Goal: Contribute content: Add original content to the website for others to see

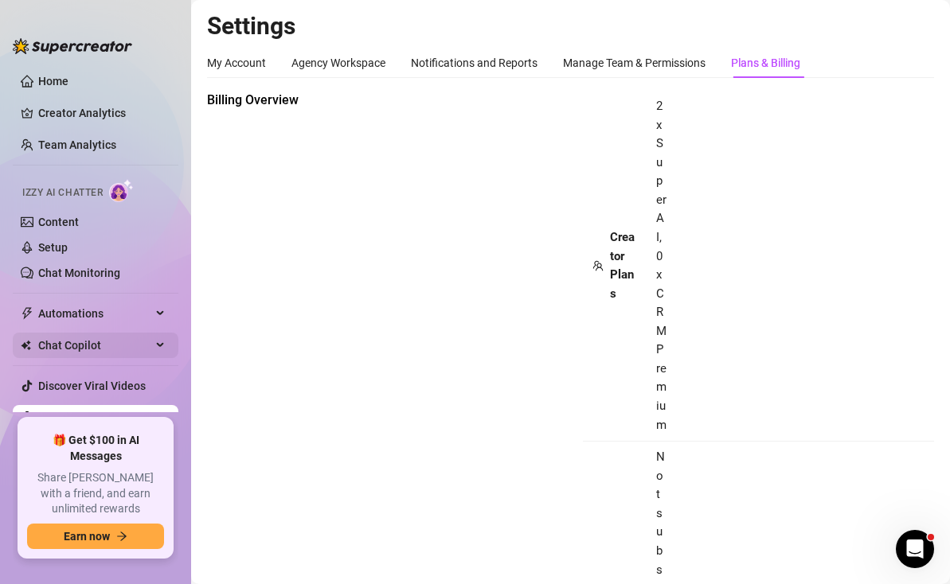
click at [127, 342] on span "Chat Copilot" at bounding box center [94, 345] width 113 height 25
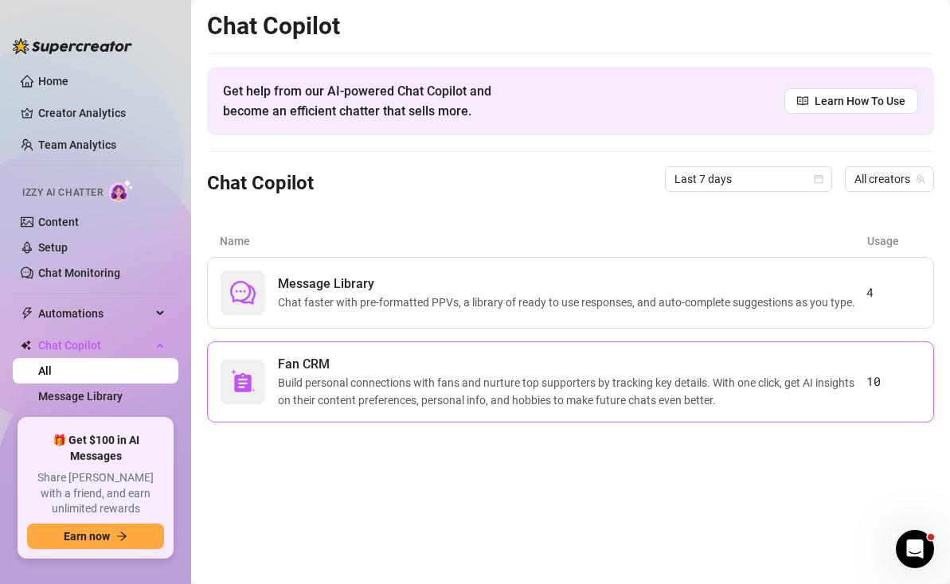
click at [373, 366] on span "Fan CRM" at bounding box center [572, 364] width 588 height 19
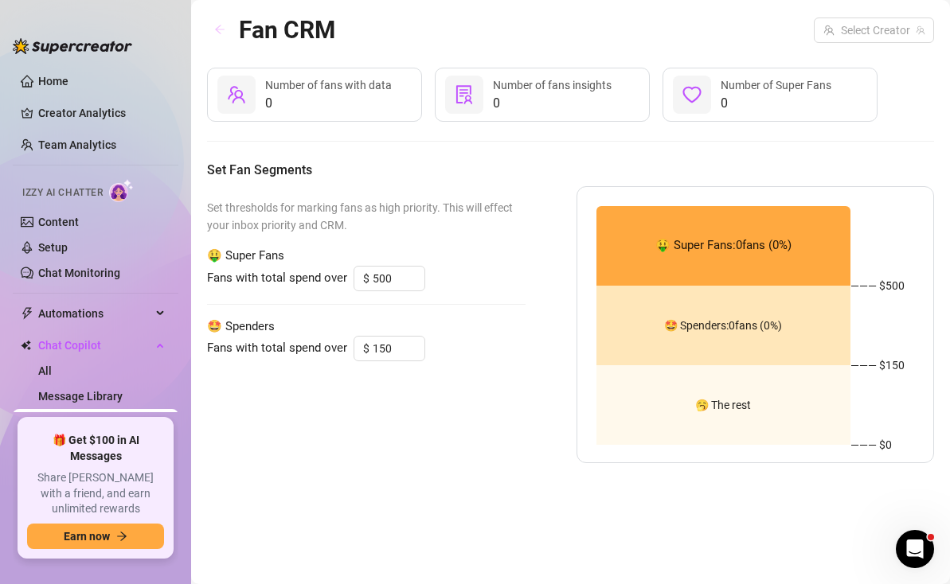
click at [228, 33] on button "button" at bounding box center [219, 30] width 25 height 25
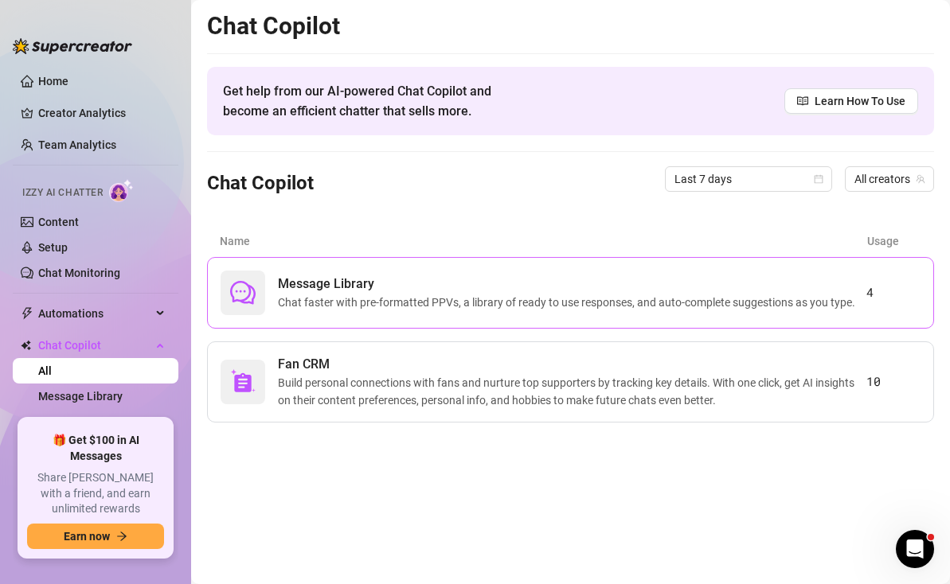
click at [374, 295] on span "Chat faster with pre-formatted PPVs, a library of ready to use responses, and a…" at bounding box center [570, 303] width 584 height 18
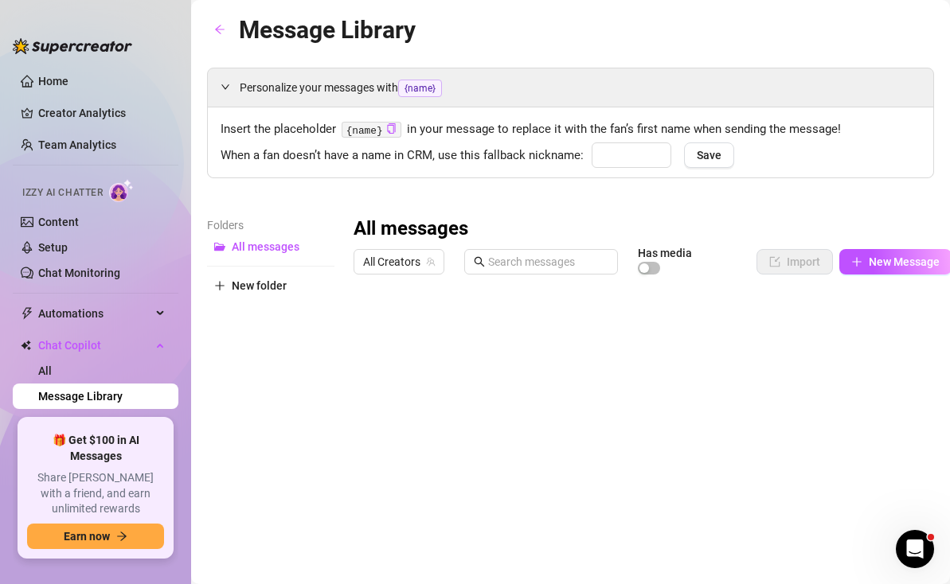
type input "babe"
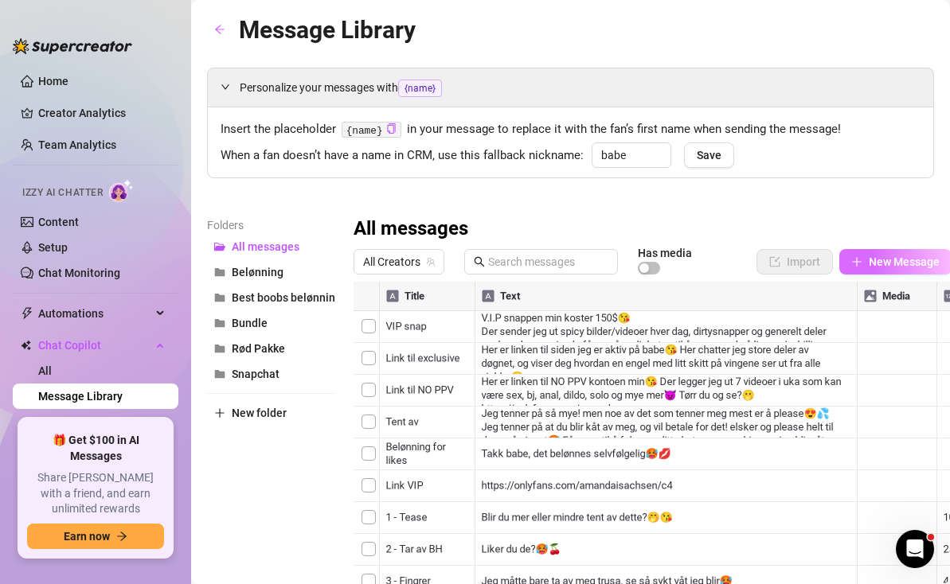
click at [865, 271] on button "New Message" at bounding box center [895, 261] width 112 height 25
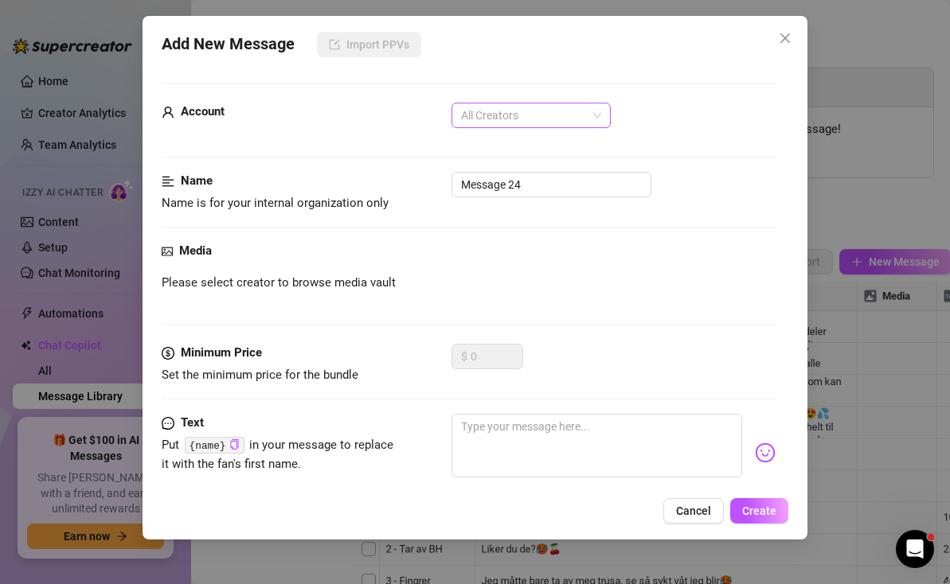
click at [531, 118] on span "All Creators" at bounding box center [531, 116] width 140 height 24
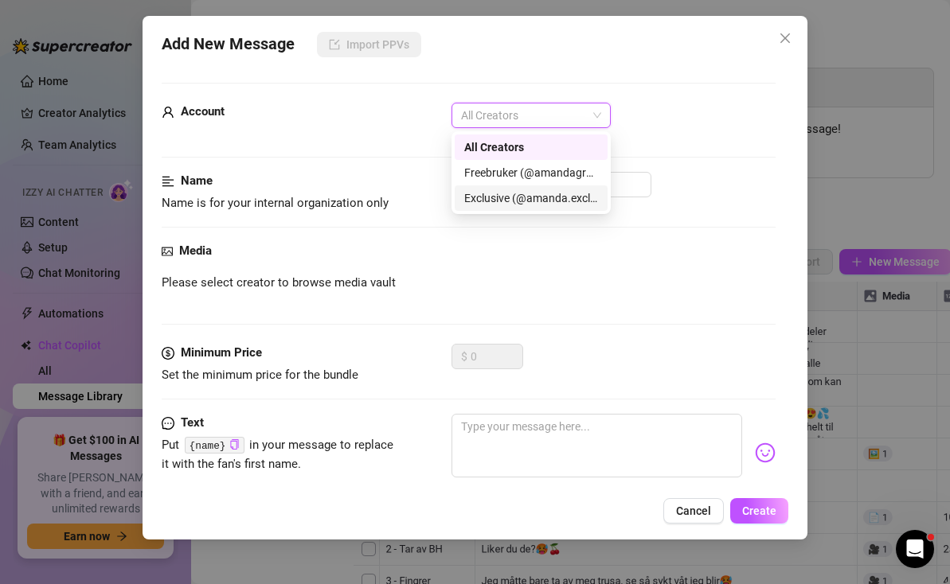
click at [515, 201] on div "Exclusive (@amanda.exclusive)" at bounding box center [531, 198] width 134 height 18
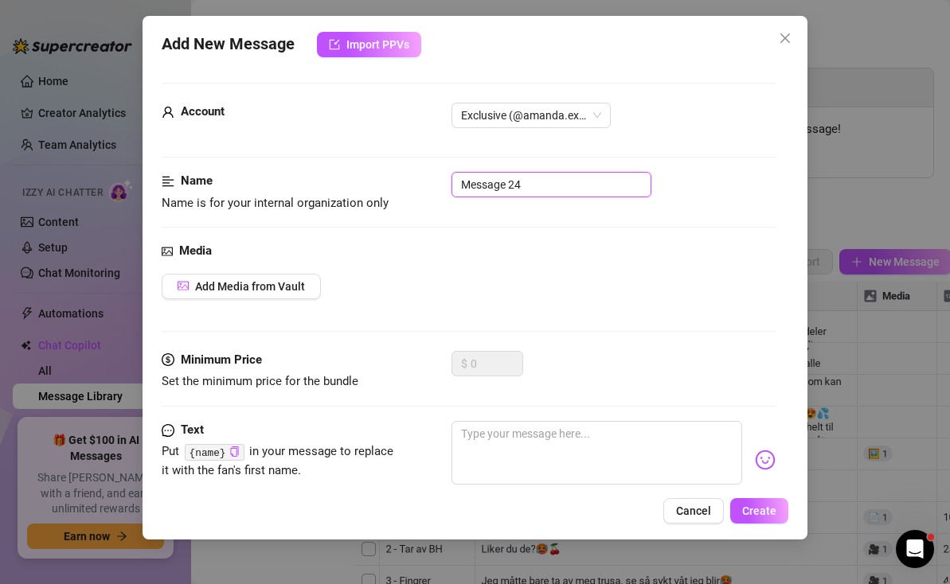
drag, startPoint x: 551, startPoint y: 178, endPoint x: 451, endPoint y: 180, distance: 100.3
click at [451, 180] on input "Message 24" at bounding box center [551, 184] width 200 height 25
type input "VELKOMMEN VIDEO"
click at [261, 280] on span "Add Media from Vault" at bounding box center [250, 286] width 110 height 13
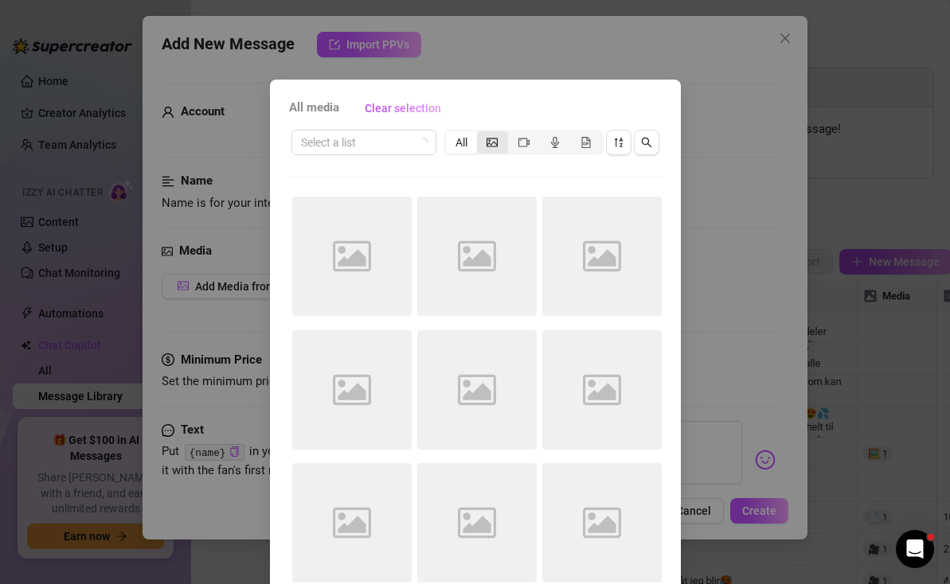
click at [497, 141] on icon "picture" at bounding box center [491, 142] width 11 height 11
click at [481, 134] on input "segmented control" at bounding box center [481, 134] width 0 height 0
click at [518, 143] on icon "video-camera" at bounding box center [523, 142] width 11 height 11
click at [512, 134] on input "segmented control" at bounding box center [512, 134] width 0 height 0
click at [404, 145] on input "search" at bounding box center [356, 143] width 111 height 24
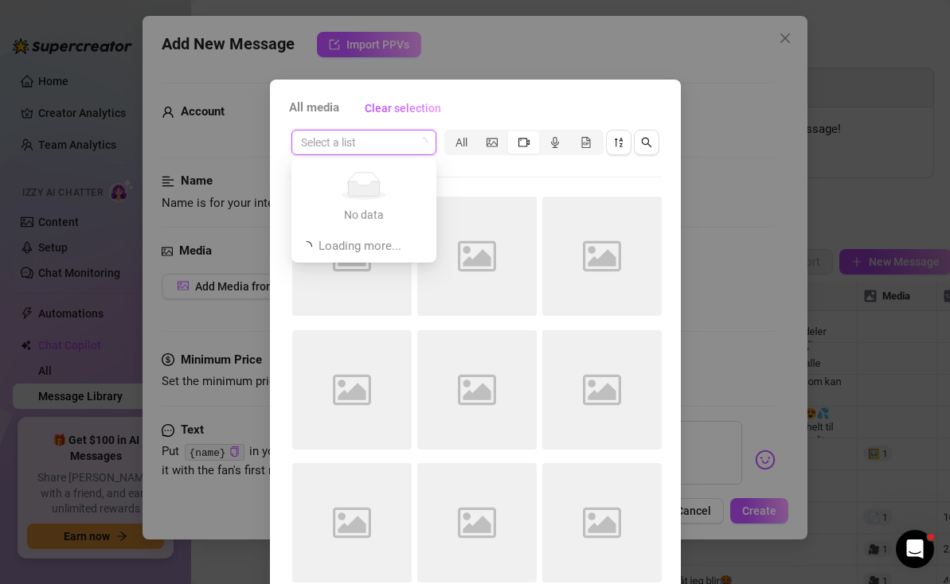
click at [404, 145] on input "search" at bounding box center [356, 143] width 111 height 24
click at [465, 177] on div at bounding box center [475, 177] width 373 height 1
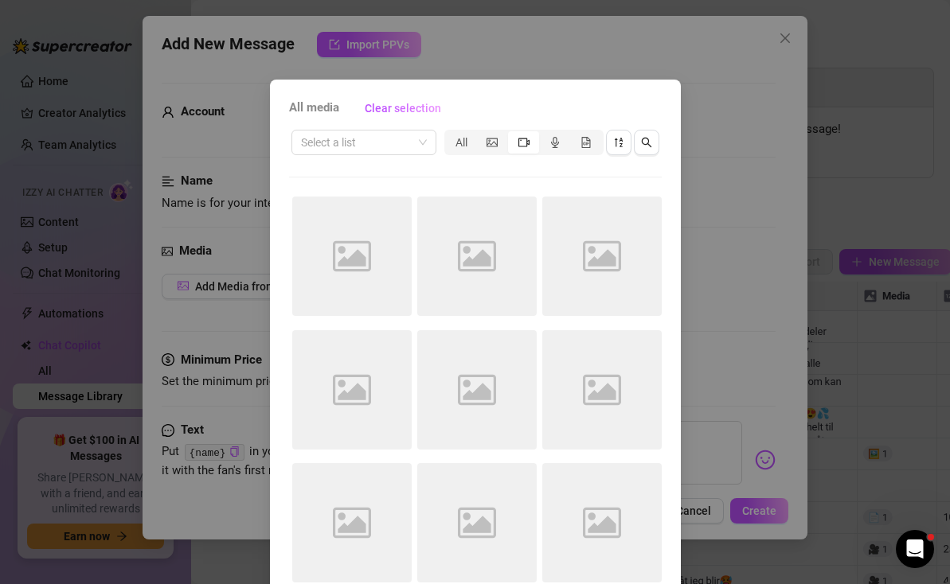
click at [689, 165] on div "All media Clear selection Select a list All Image placeholder Image placeholder…" at bounding box center [475, 292] width 950 height 584
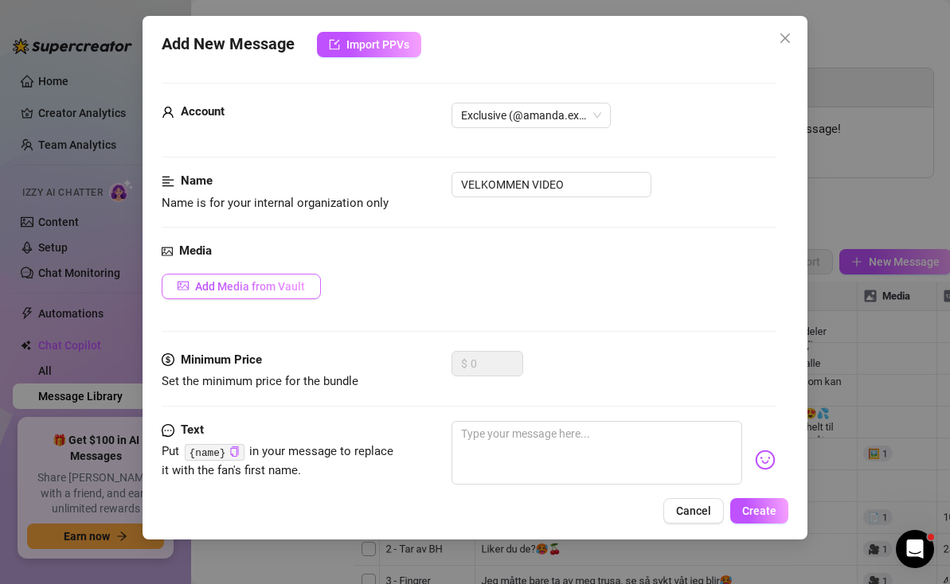
click at [247, 280] on span "Add Media from Vault" at bounding box center [250, 286] width 110 height 13
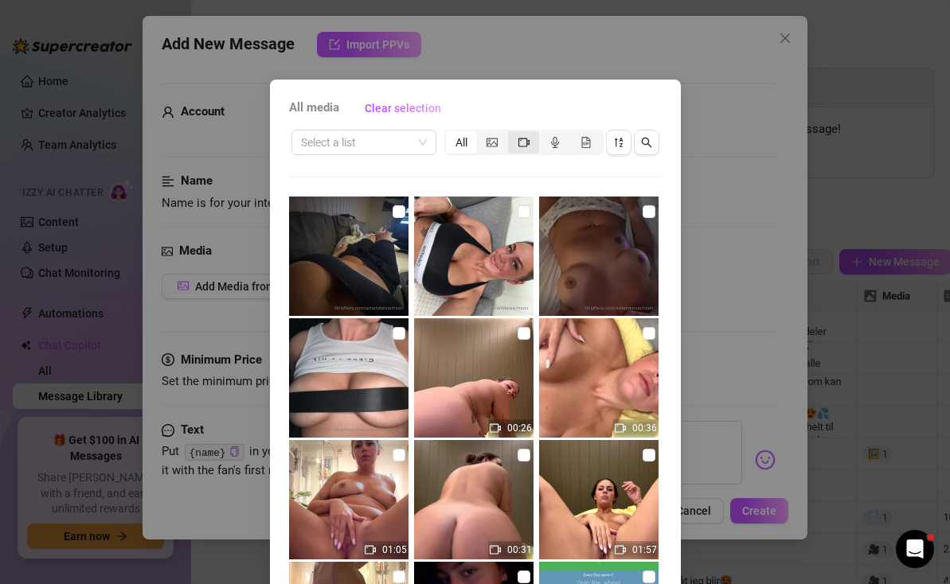
click at [523, 140] on icon "video-camera" at bounding box center [523, 142] width 11 height 11
click at [512, 134] on input "segmented control" at bounding box center [512, 134] width 0 height 0
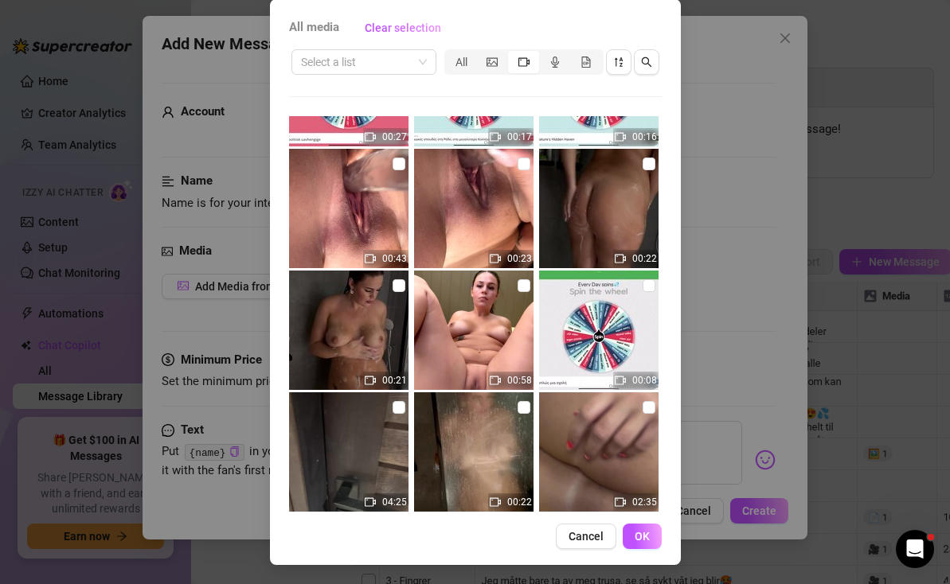
scroll to position [938, 0]
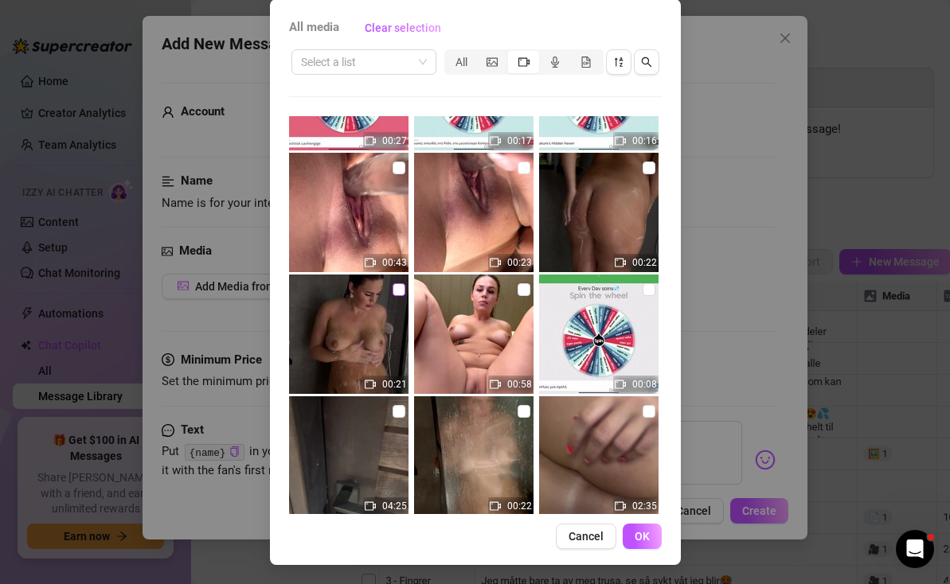
click at [397, 290] on input "checkbox" at bounding box center [399, 289] width 13 height 13
checkbox input "true"
click at [645, 541] on span "OK" at bounding box center [642, 536] width 15 height 13
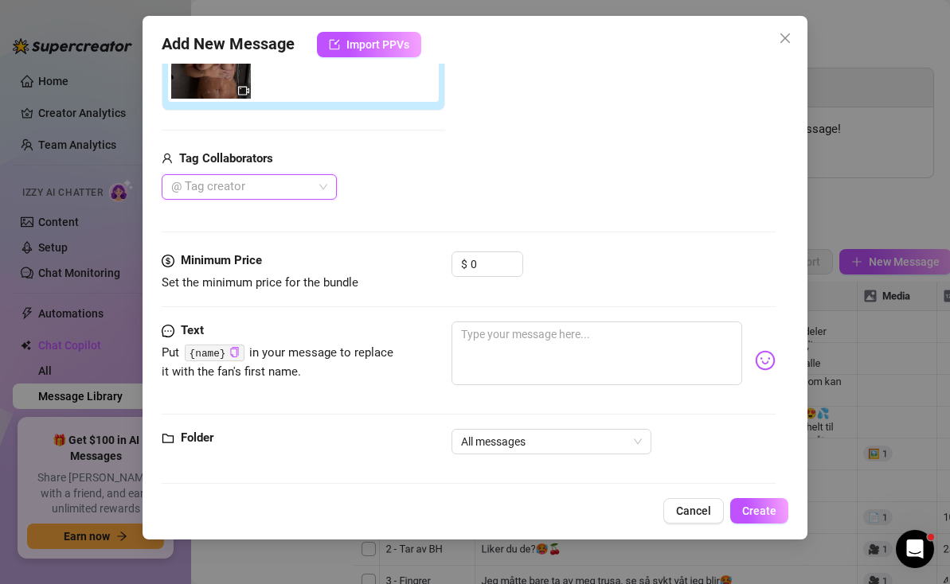
scroll to position [336, 0]
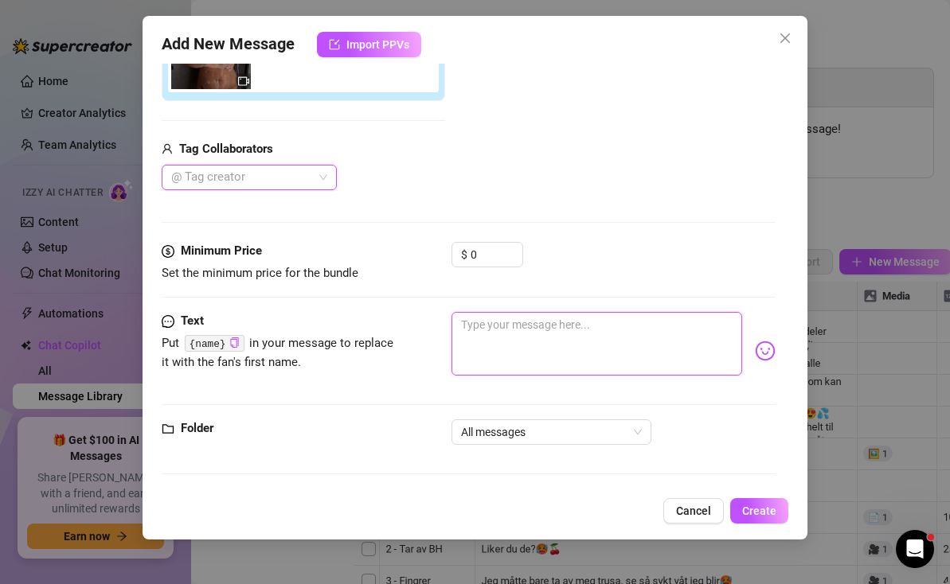
click at [486, 346] on textarea at bounding box center [596, 344] width 291 height 64
type textarea "s"
type textarea "så"
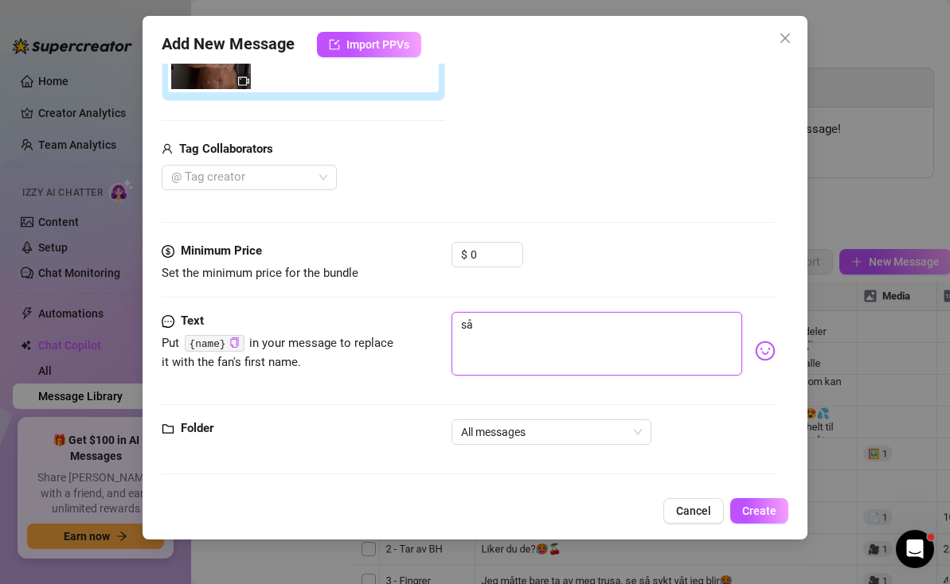
type textarea "så"
type textarea "s"
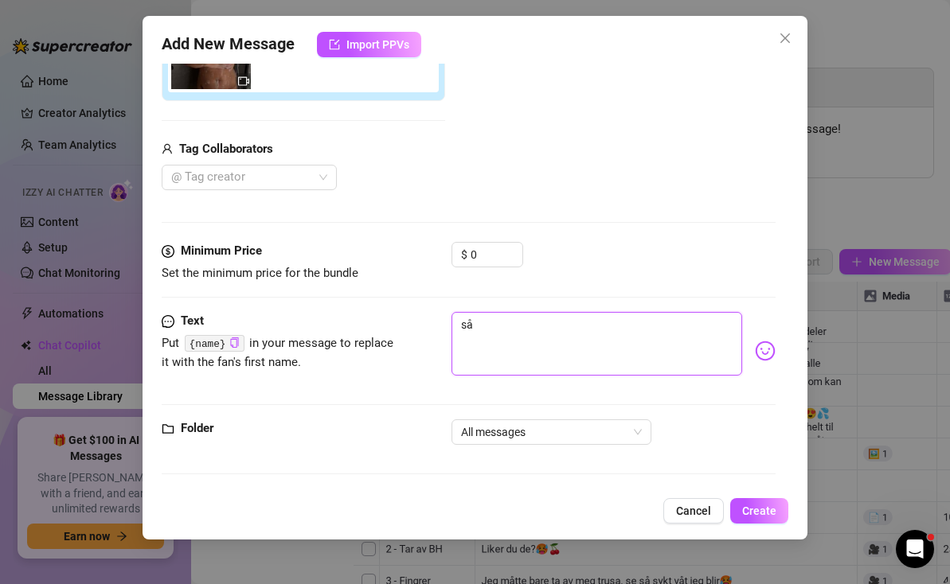
type textarea "s"
type textarea "Type your message here..."
type textarea "h"
type textarea "he"
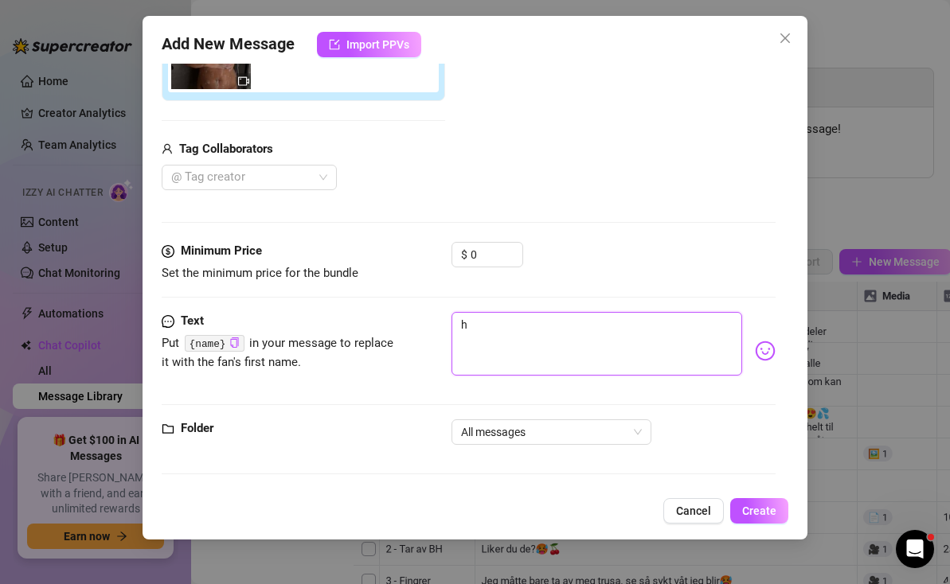
type textarea "he"
type textarea "hei"
type textarea "he"
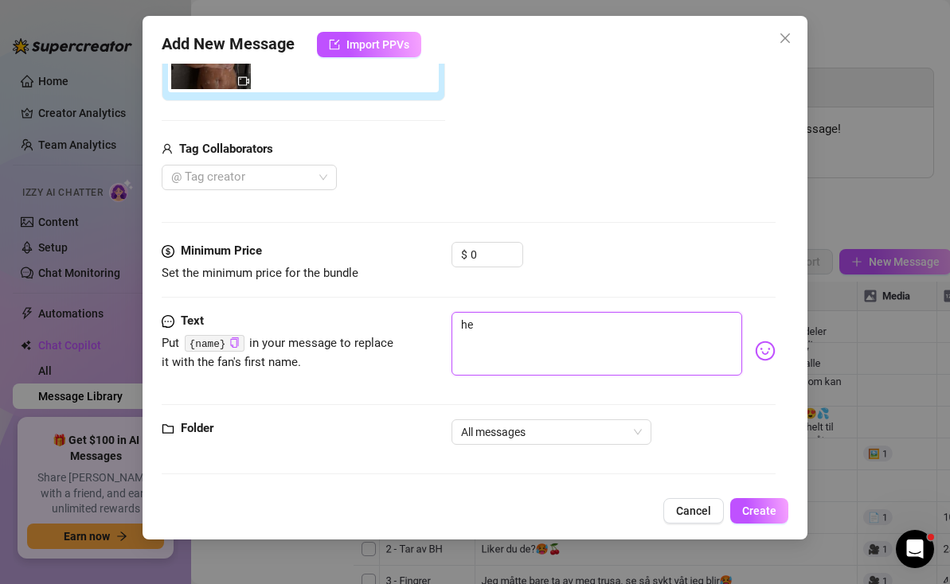
type textarea "h"
type textarea "Type your message here..."
type textarea "E"
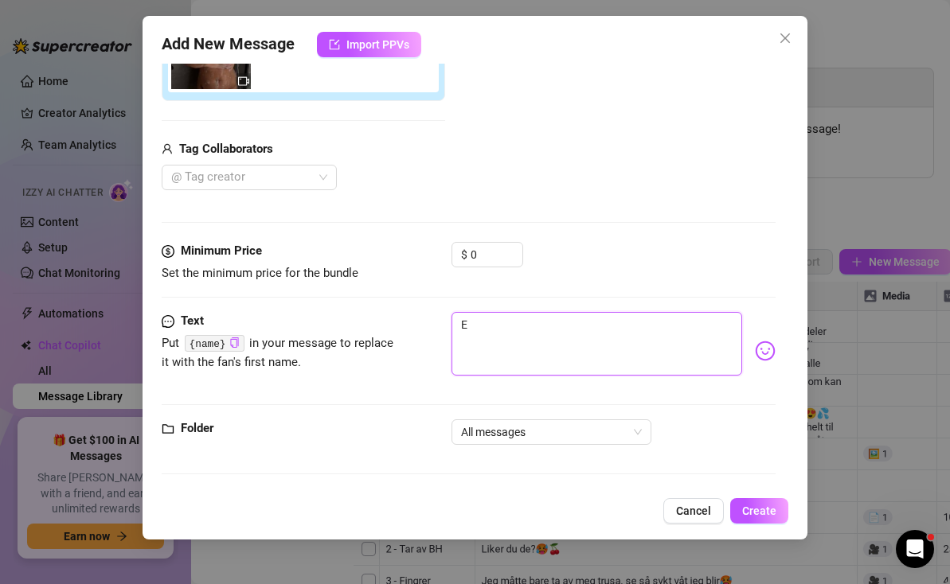
type textarea "En"
type textarea "End"
type textarea "Ende"
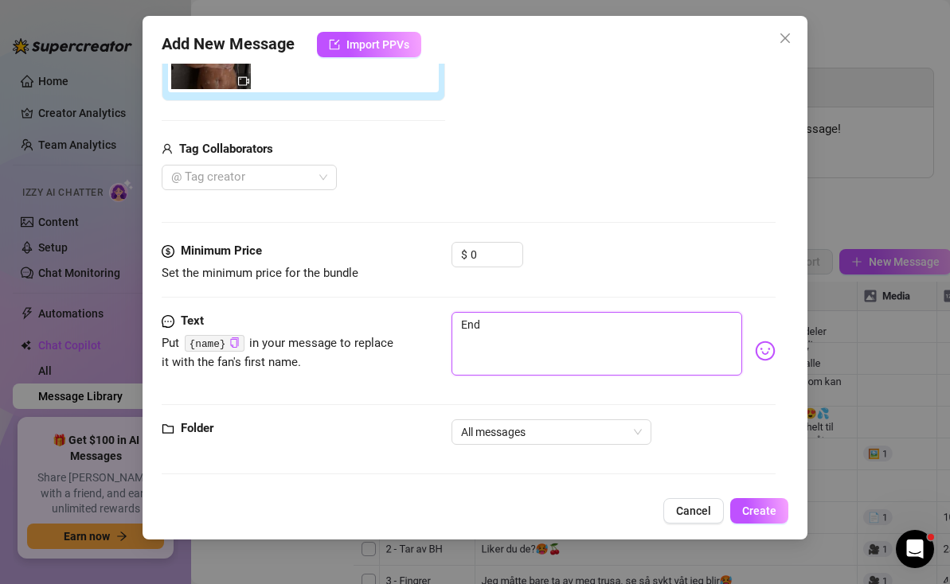
type textarea "Ende"
type textarea "Endel"
type textarea "Endelg"
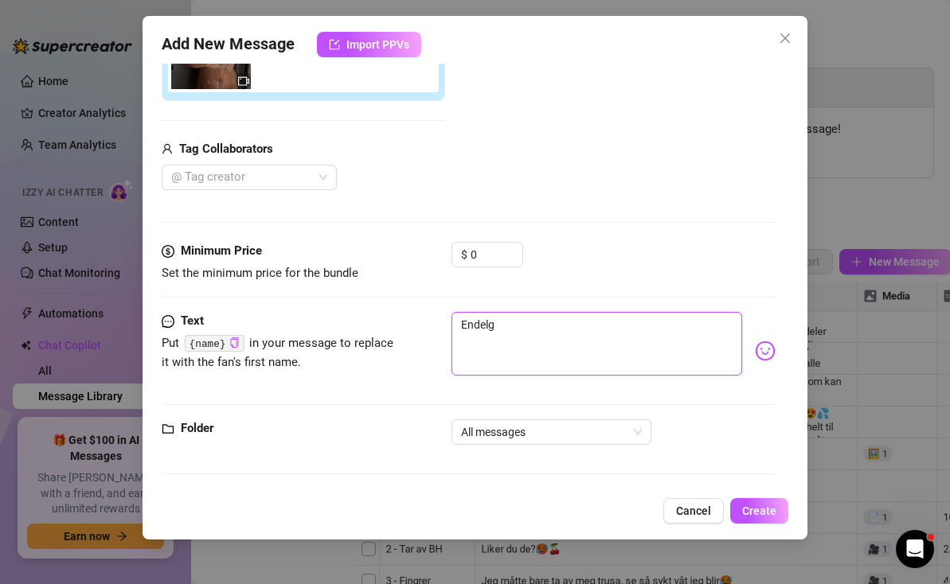
type textarea "Endel"
type textarea "Endeli"
type textarea "Endelig"
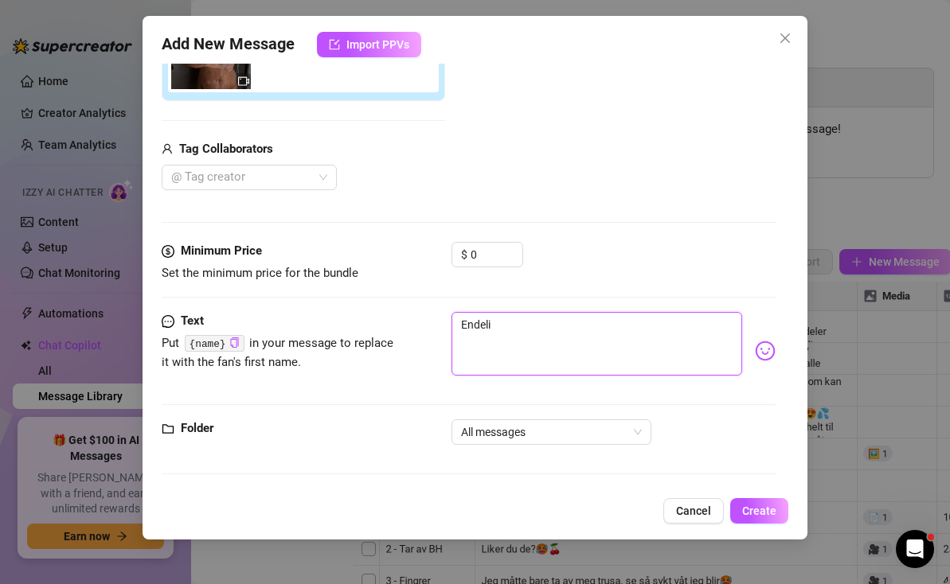
type textarea "Endelig"
type textarea "Endelig k"
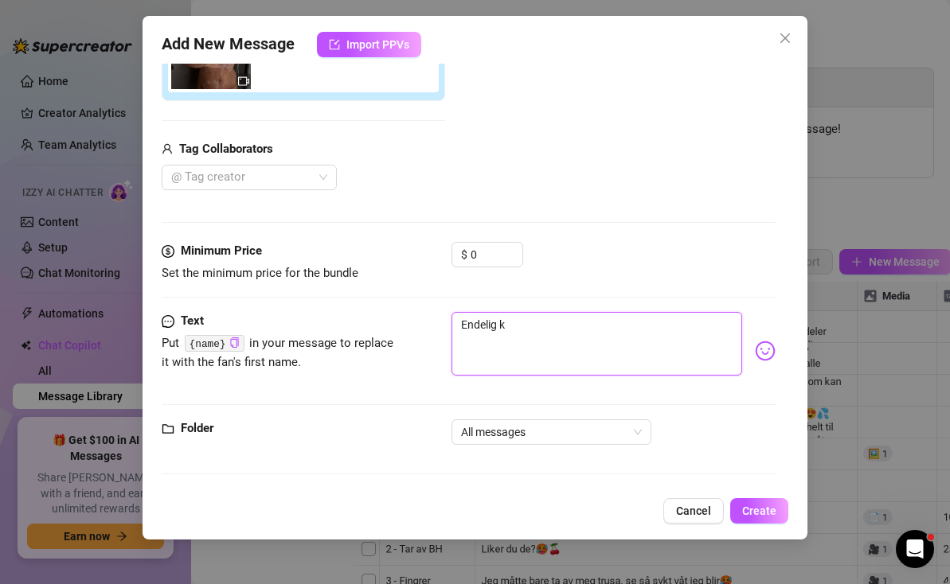
type textarea "Endelig ko"
type textarea "Endelig kom"
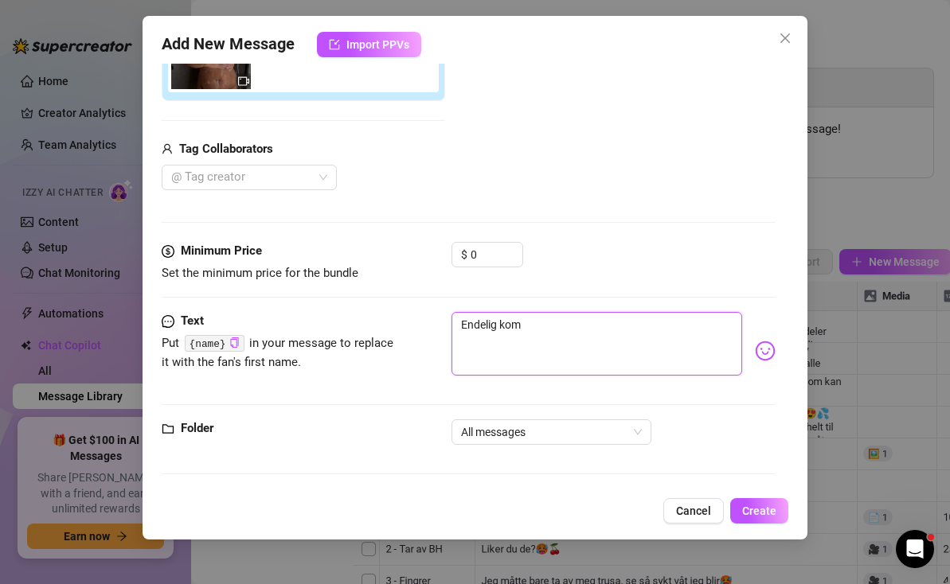
type textarea "Endelig kom"
type textarea "Endelig kom d"
type textarea "Endelig kom du"
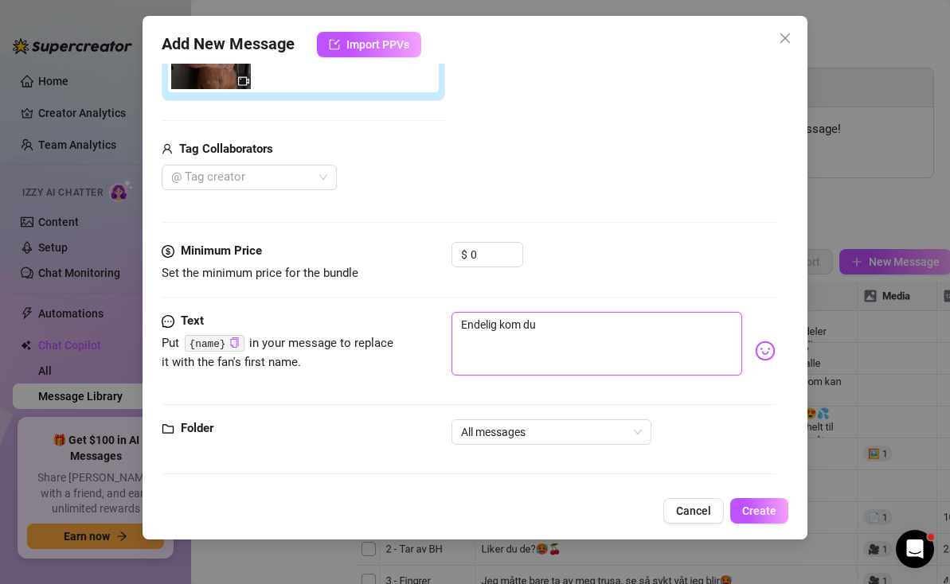
type textarea "Endelig kom du"
type textarea "Endelig kom du t"
type textarea "Endelig kom du ti"
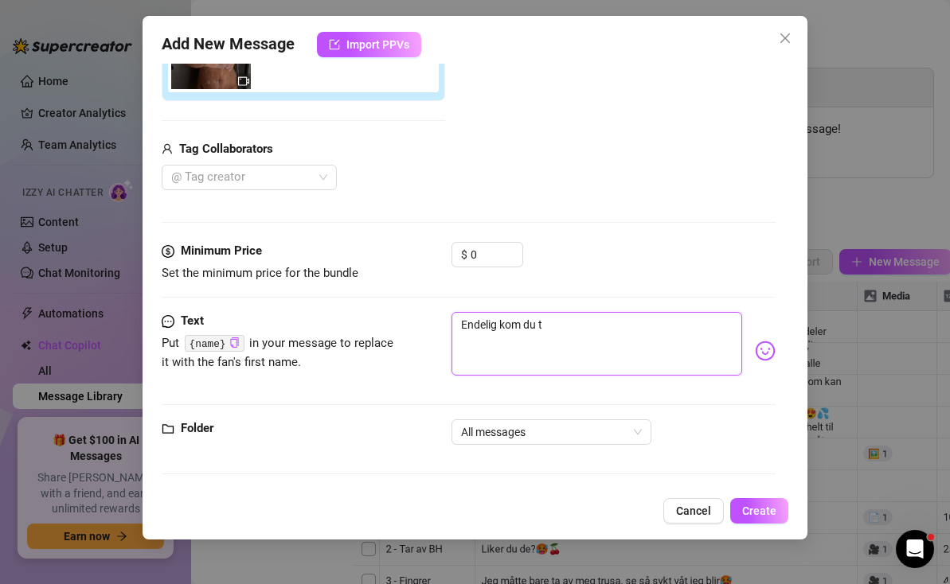
type textarea "Endelig kom du ti"
type textarea "Endelig kom du til"
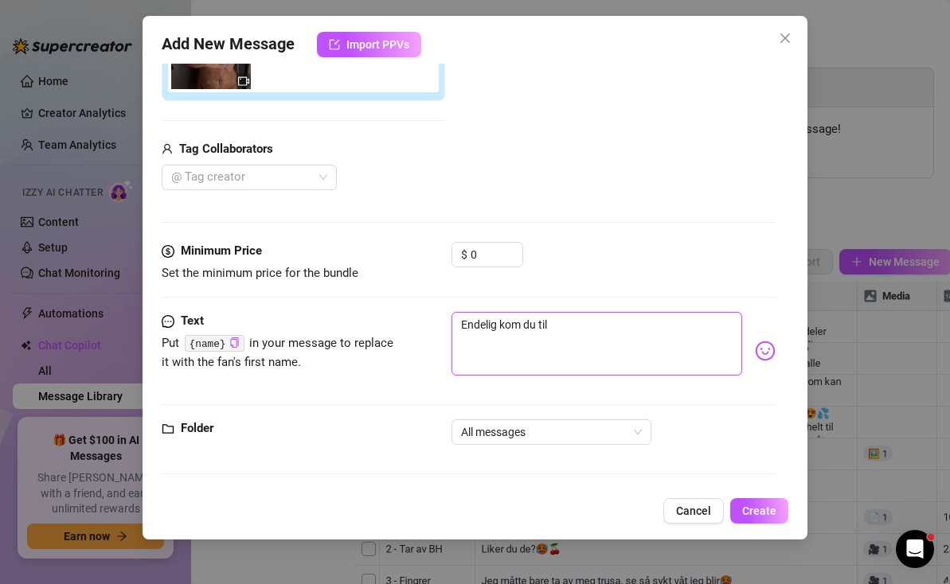
type textarea "Endelig kom du til r"
type textarea "Endelig kom du til ri"
type textarea "Endelig kom du til rik"
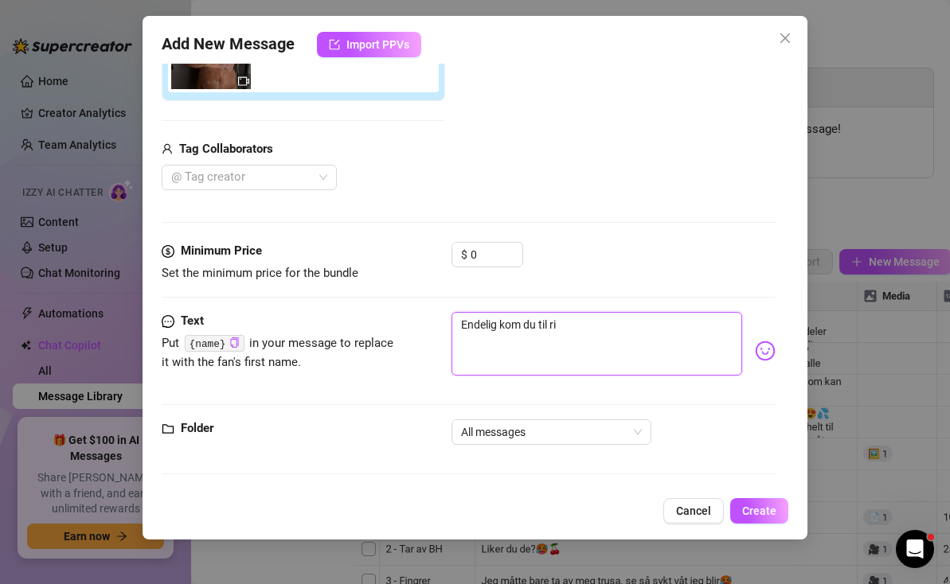
type textarea "Endelig kom du til rik"
type textarea "Endelig kom du til rikt"
type textarea "Endelig kom du til rikti"
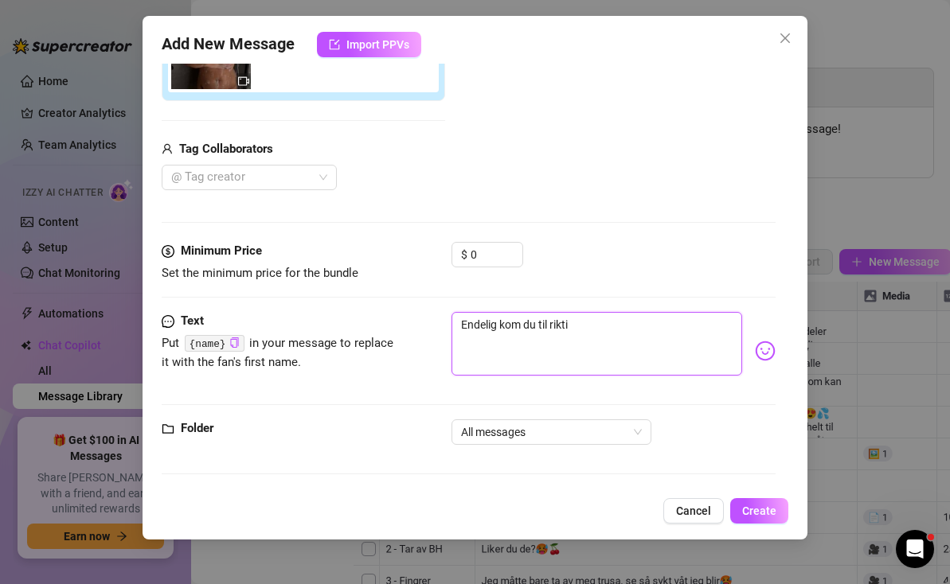
type textarea "Endelig kom du til riktig"
type textarea "Endelig kom du til riktig b"
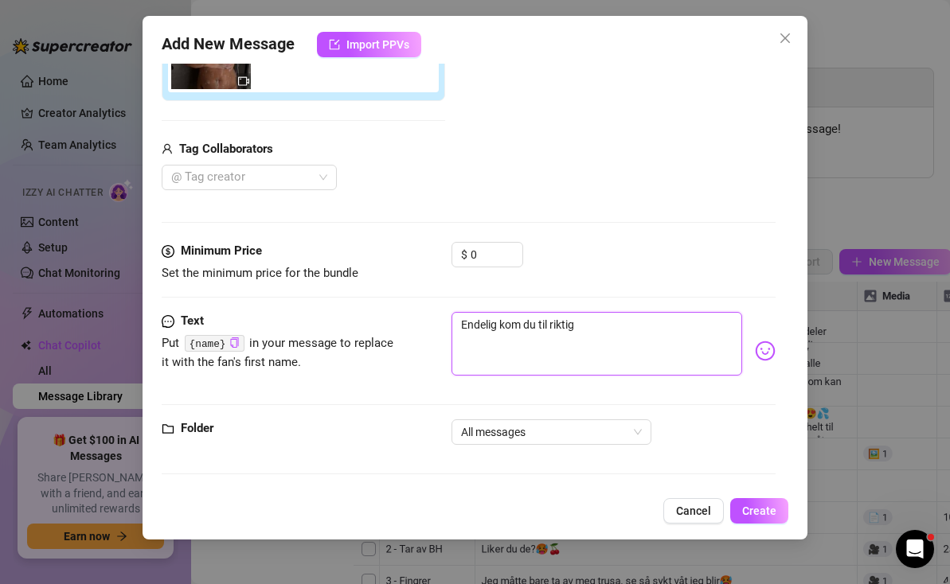
type textarea "Endelig kom du til riktig b"
type textarea "Endelig kom du til riktig br"
type textarea "Endelig kom du til riktig bru"
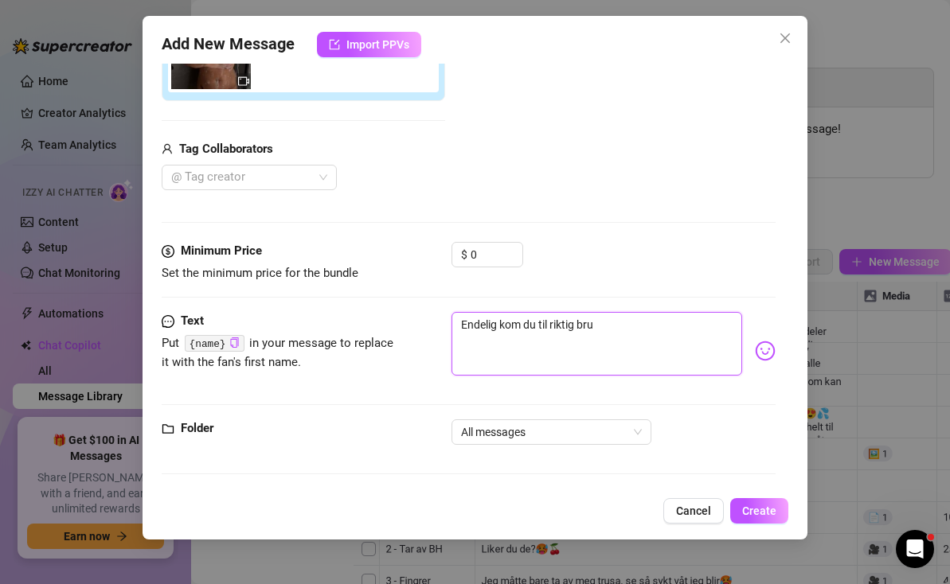
type textarea "Endelig kom du til riktig bruk"
type textarea "Endelig kom du til riktig bruke"
type textarea "Endelig kom du til riktig bruker"
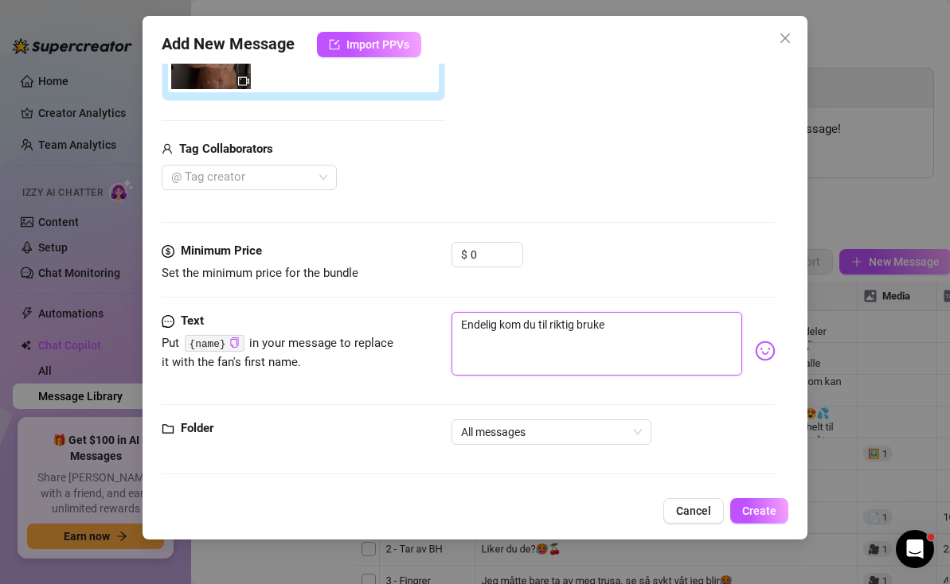
type textarea "Endelig kom du til riktig bruker"
type textarea "Endelig kom du til riktig bruker b"
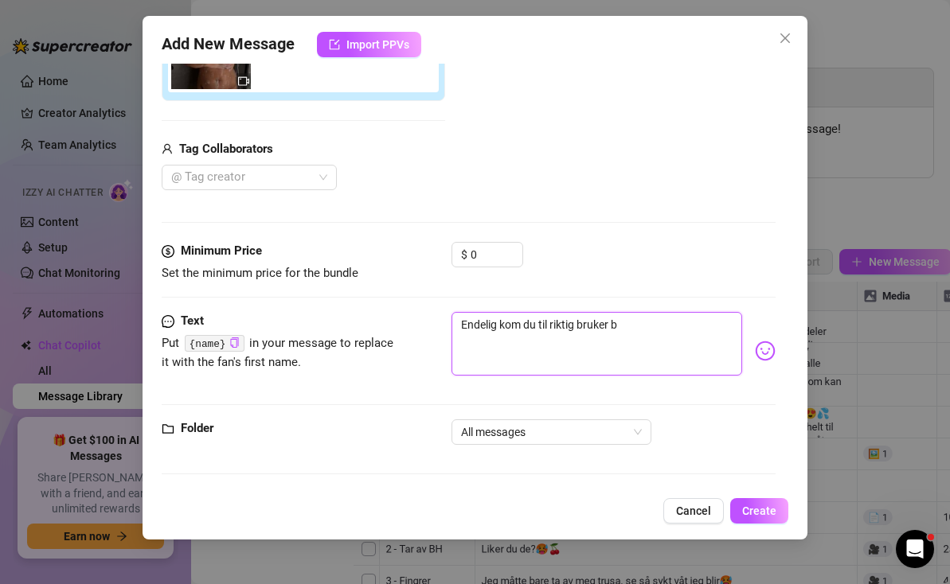
type textarea "Endelig kom du til riktig bruker ba"
type textarea "Endelig kom du til riktig bruker bab"
type textarea "Endelig kom du til riktig bruker babe"
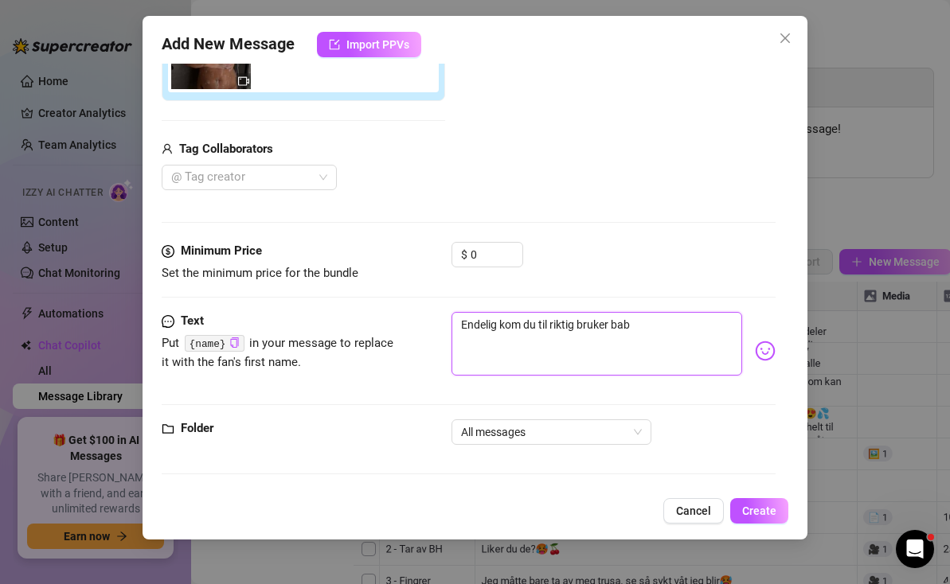
type textarea "Endelig kom du til riktig bruker babe"
type textarea "Endelig kom du til riktig bruker babe😘"
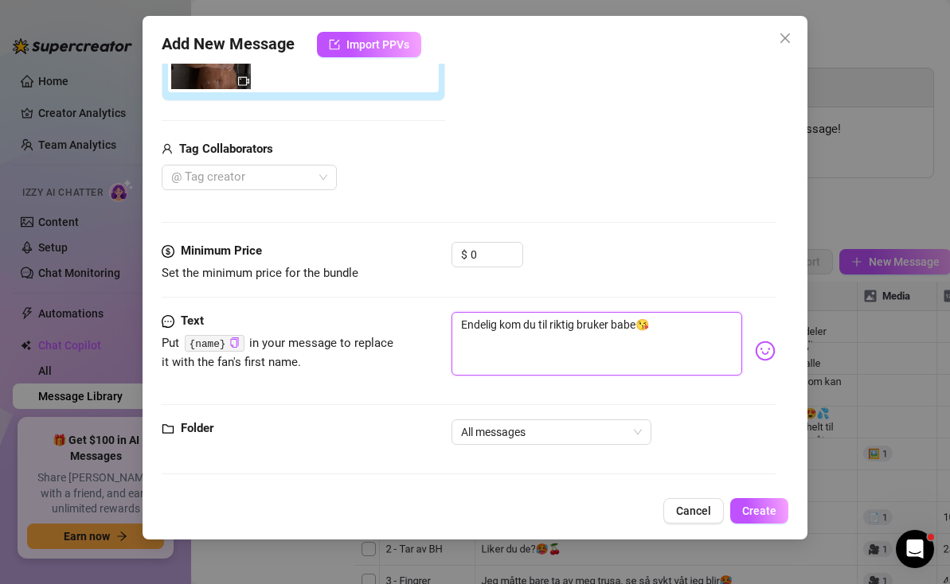
type textarea "Endelig kom du til riktig bruker babe😘 n"
type textarea "Endelig kom du til riktig bruker babe😘 nå"
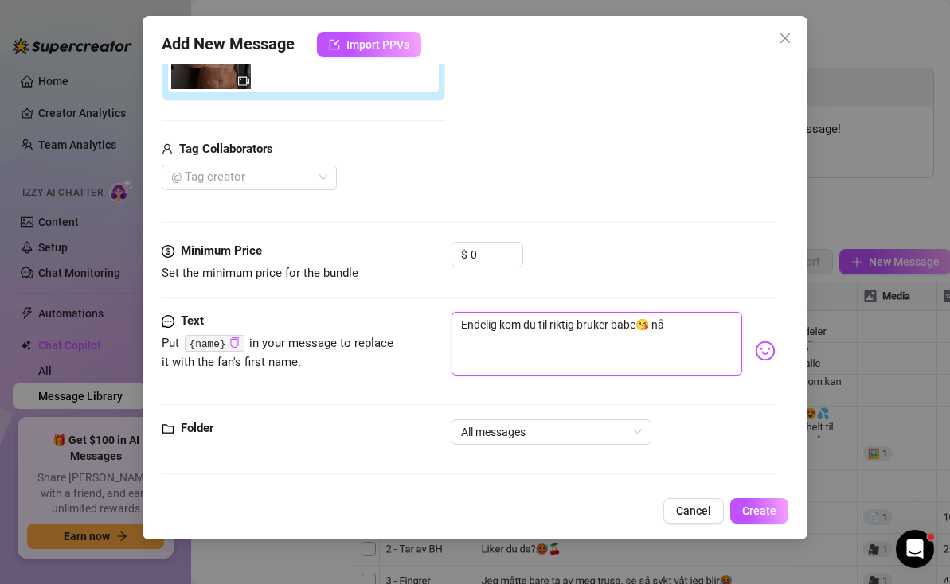
type textarea "Endelig kom du til riktig bruker babe😘 nå"
type textarea "Endelig kom du til riktig bruker babe😘 nå a"
type textarea "Endelig kom du til riktig bruker babe😘 nå"
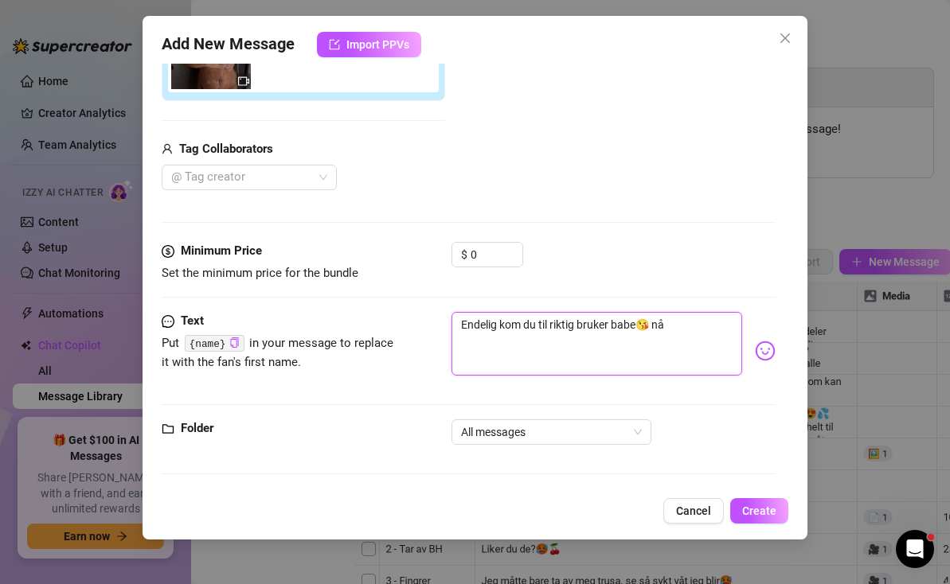
type textarea "Endelig kom du til riktig bruker babe😘 nå h"
type textarea "Endelig kom du til riktig bruker babe😘 nå ha"
type textarea "Endelig kom du til riktig bruker babe😘 nå har"
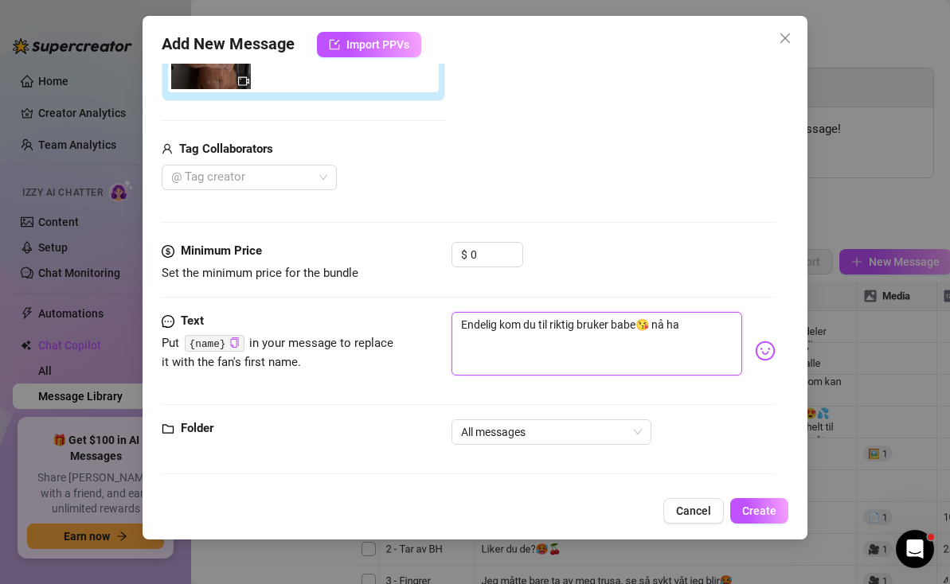
type textarea "Endelig kom du til riktig bruker babe😘 nå har"
type textarea "Endelig kom du til riktig bruker babe😘 nå har j"
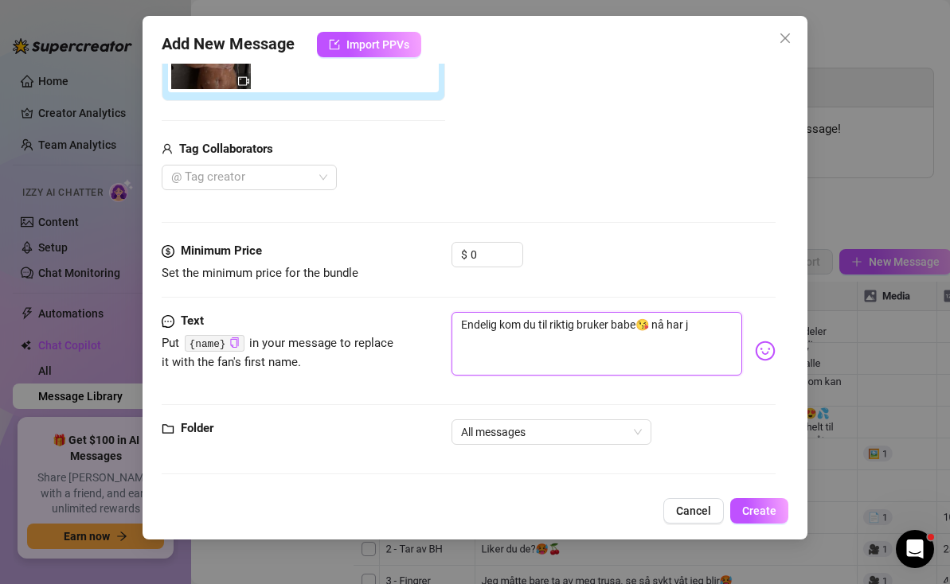
type textarea "Endelig kom du til riktig bruker babe😘 nå har je"
type textarea "Endelig kom du til riktig bruker babe😘 nå har jeg"
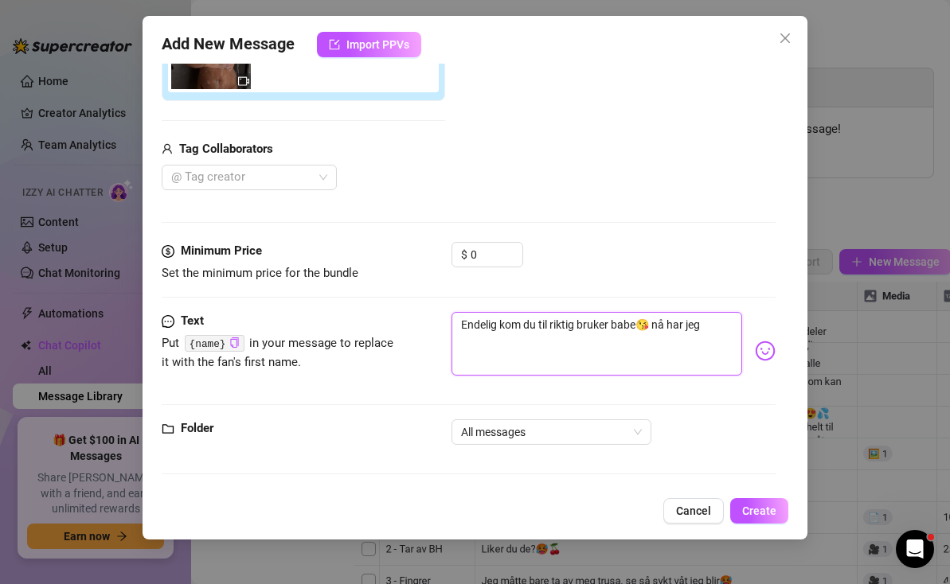
type textarea "Endelig kom du til riktig bruker babe😘 nå har jeg"
type textarea "Endelig kom du til riktig bruker babe😘 nå har jeg h"
type textarea "Endelig kom du til riktig bruker babe😘 nå har jeg ha"
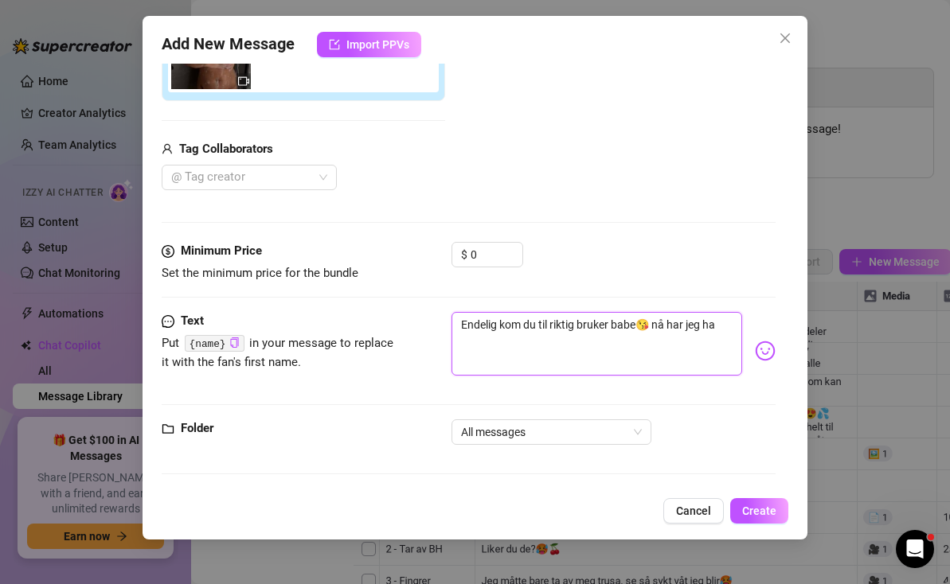
type textarea "Endelig kom du til riktig bruker babe😘 nå har jeg hal"
type textarea "Endelig kom du til riktig bruker babe😘 nå har jeg hals"
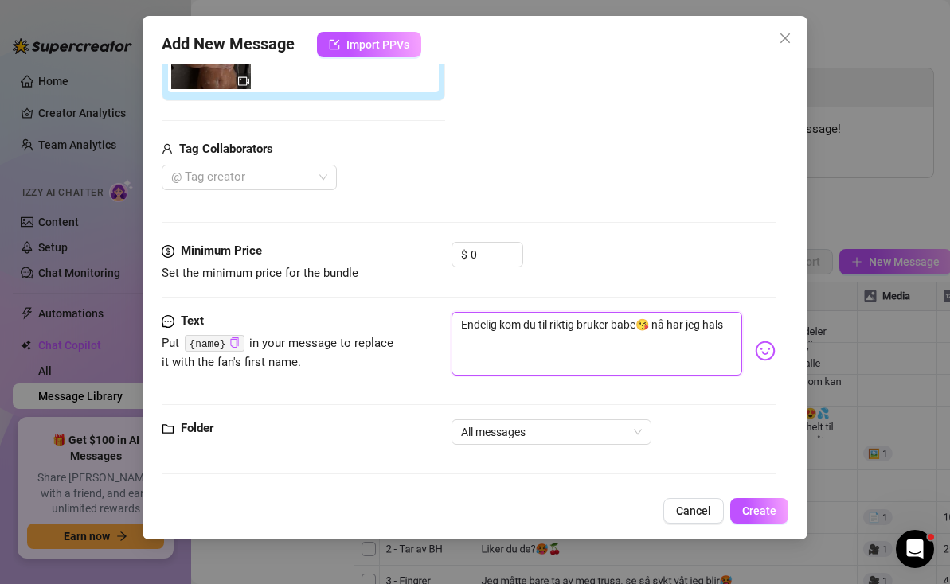
type textarea "Endelig kom du til riktig bruker babe😘 nå har jeg hals"
type textarea "Endelig kom du til riktig bruker babe😘 nå har jeg hals r"
type textarea "Endelig kom du til riktig bruker babe😘 nå har jeg hals"
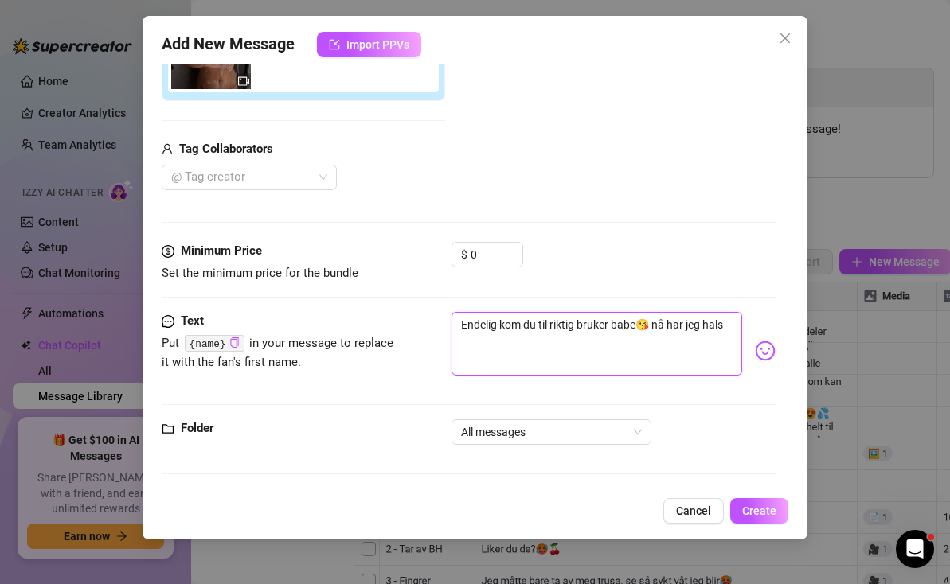
type textarea "Endelig kom du til riktig bruker babe😘 nå har jeg hals"
type textarea "Endelig kom du til riktig bruker babe😘 nå har jeg hal"
type textarea "Endelig kom du til riktig bruker babe😘 nå har jeg halv"
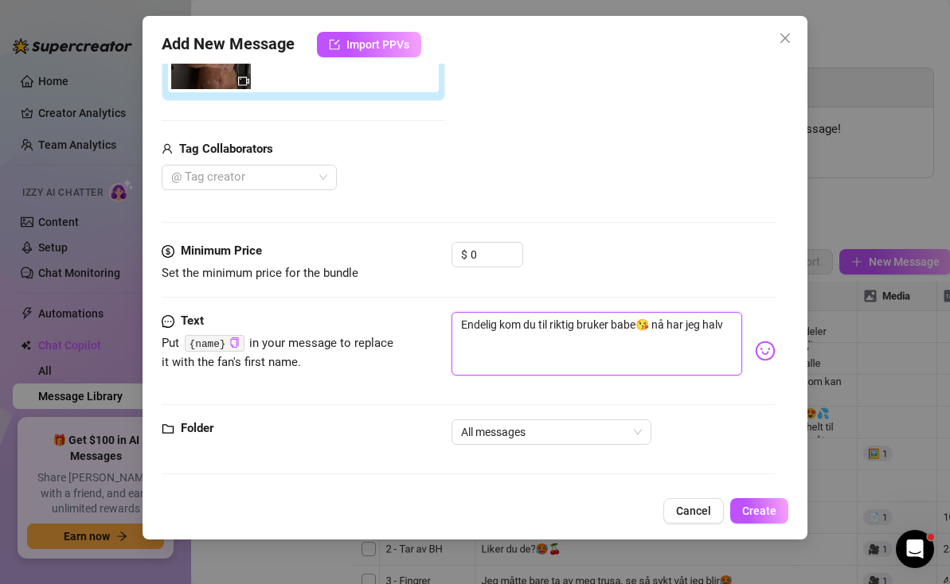
type textarea "Endelig kom du til riktig bruker babe😘 nå har jeg halv"
type textarea "Endelig kom du til riktig bruker babe😘 nå har jeg halv p"
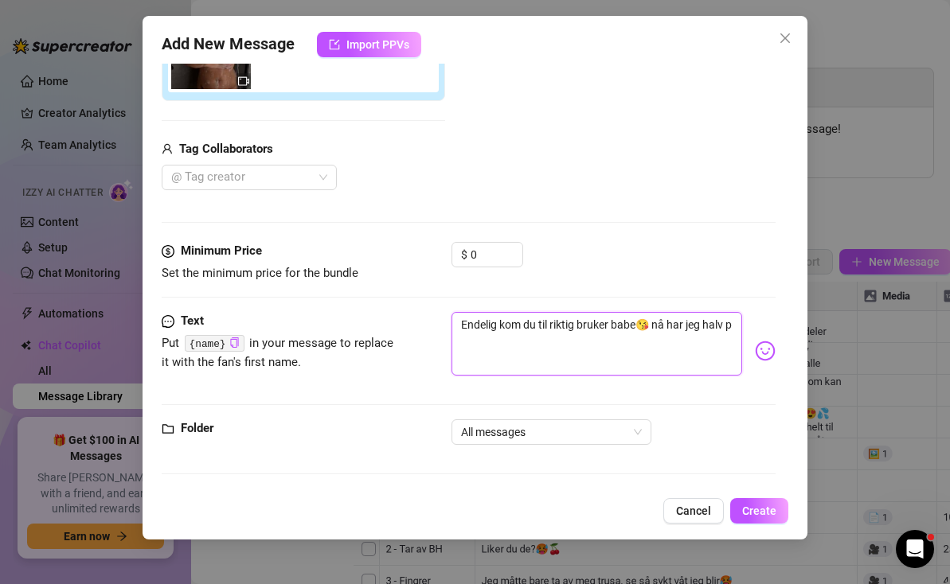
type textarea "Endelig kom du til riktig bruker babe😘 nå har jeg halv pr"
type textarea "Endelig kom du til riktig bruker babe😘 nå har jeg halv pri"
type textarea "Endelig kom du til riktig bruker babe😘 nå har jeg halv pris"
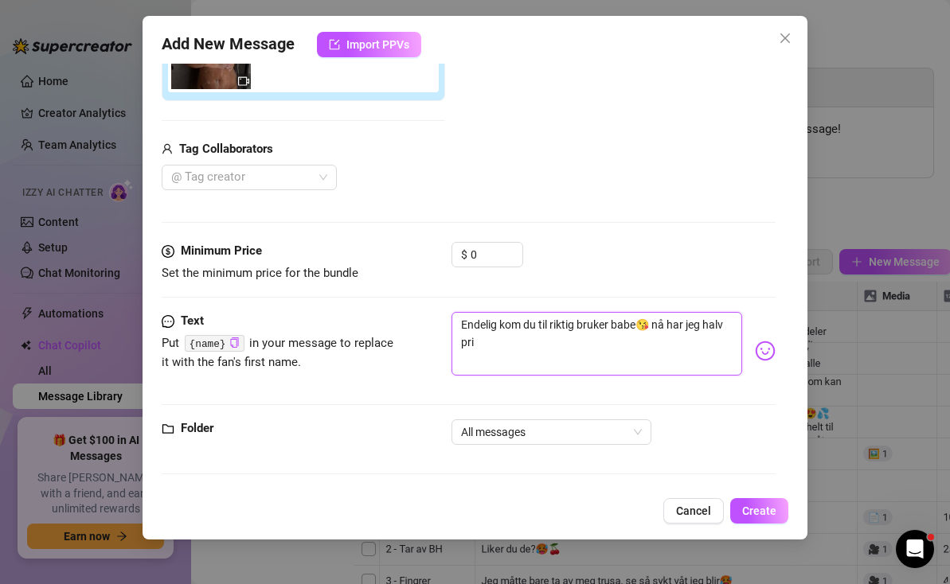
type textarea "Endelig kom du til riktig bruker babe😘 nå har jeg halv pris"
type textarea "Endelig kom du til riktig bruker babe😘 nå har jeg halv pris p"
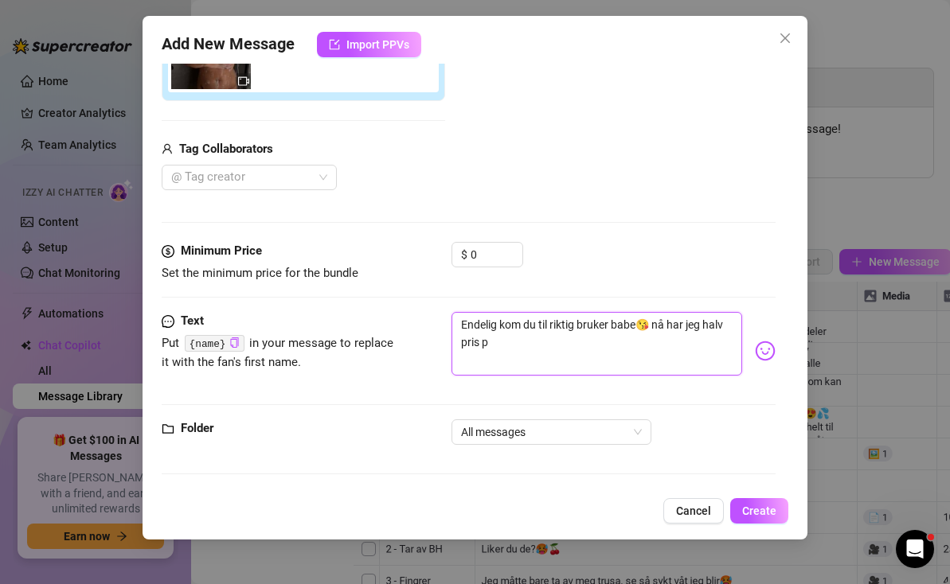
type textarea "Endelig kom du til riktig bruker babe😘 nå har jeg halv pris på"
type textarea "Endelig kom du til riktig bruker babe😘 nå har jeg halv pris på a"
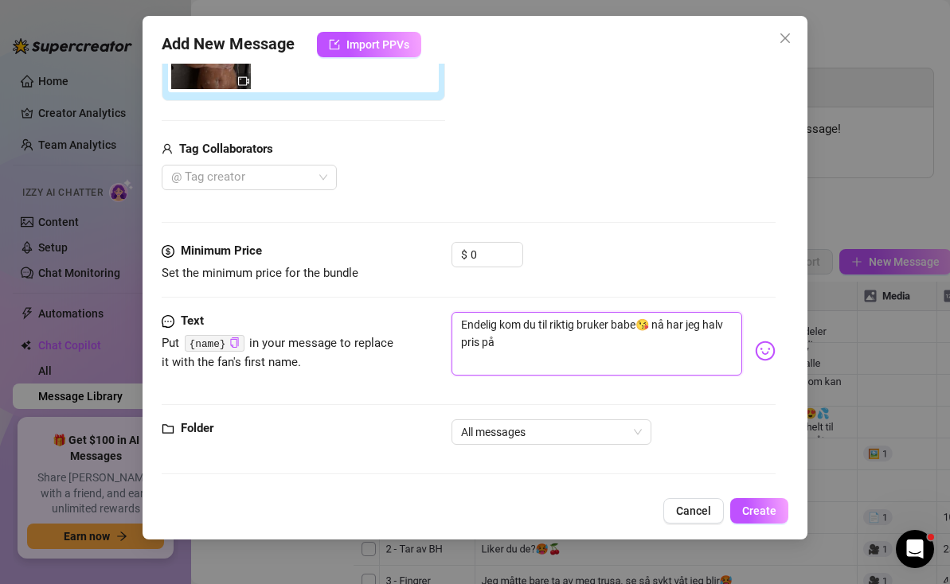
type textarea "Endelig kom du til riktig bruker babe😘 nå har jeg halv pris på a"
type textarea "Endelig kom du til riktig bruker babe😘 nå har jeg halv pris på al"
type textarea "Endelig kom du til riktig bruker babe😘 nå har jeg halv pris på all"
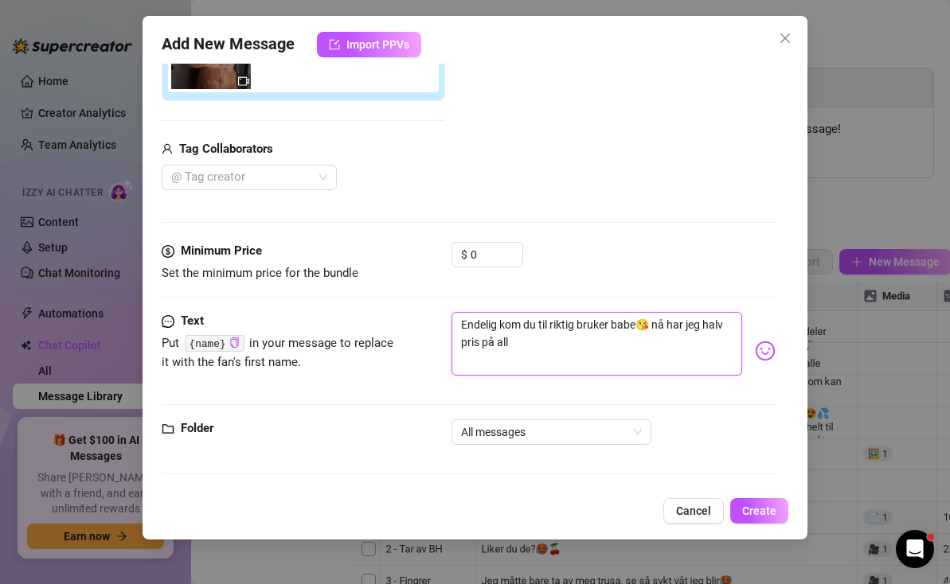
type textarea "Endelig kom du til riktig bruker babe😘 nå har jeg halv pris på alle"
type textarea "Endelig kom du til riktig bruker babe😘 nå har jeg halv pris på alle v"
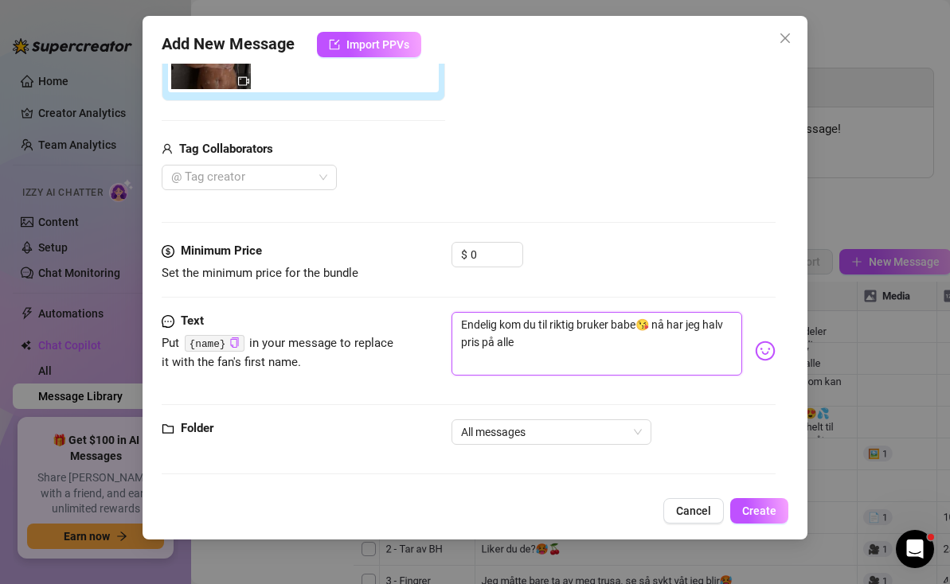
type textarea "Endelig kom du til riktig bruker babe😘 nå har jeg halv pris på alle v"
type textarea "Endelig kom du til riktig bruker babe😘 nå har jeg halv pris på alle vi"
type textarea "Endelig kom du til riktig bruker babe😘 nå har jeg halv pris på alle vid"
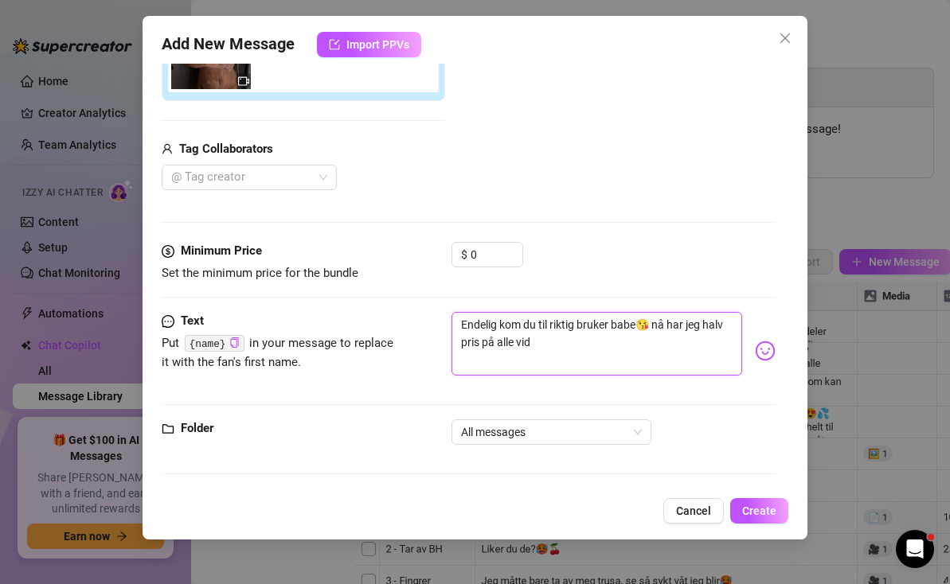
type textarea "Endelig kom du til riktig bruker babe😘 nå har jeg halv pris på alle vide"
type textarea "Endelig kom du til riktig bruker babe😘 nå har jeg halv pris på alle video"
type textarea "Endelig kom du til riktig bruker babe😘 nå har jeg halv pris på alle videoe"
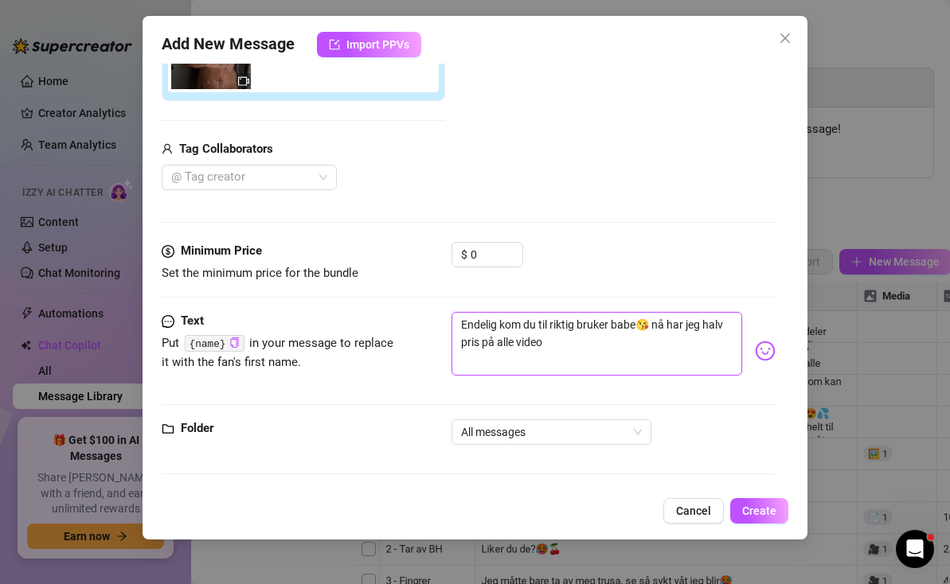
type textarea "Endelig kom du til riktig bruker babe😘 nå har jeg halv pris på alle videoe"
type textarea "Endelig kom du til riktig bruker babe😘 nå har jeg halv pris på alle videoer"
click at [770, 345] on div "☝️ Pick an emoji…" at bounding box center [765, 332] width 280 height 29
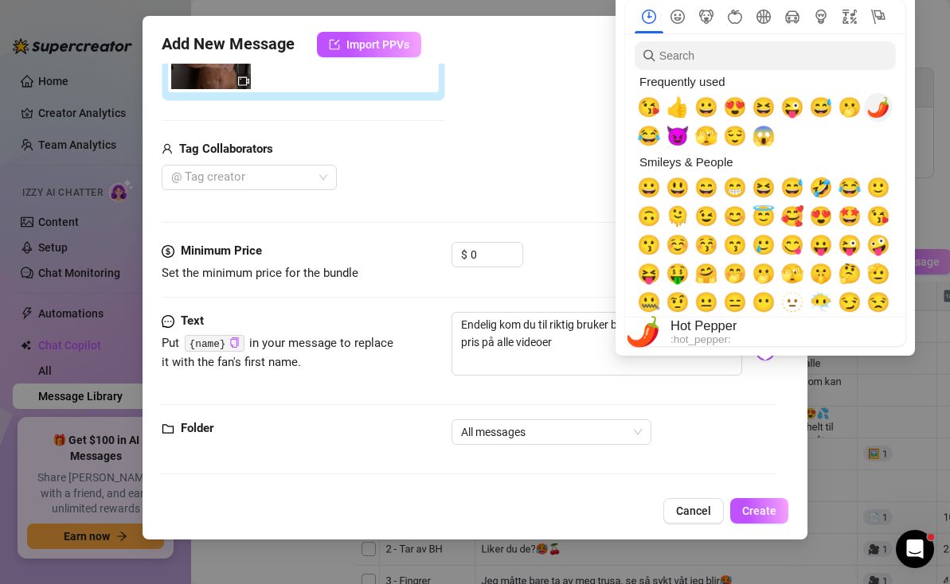
click at [871, 112] on span "🌶️" at bounding box center [878, 107] width 24 height 22
type textarea "Endelig kom du til riktig bruker babe😘 nå har jeg halv pris på alle videoer🌶️"
click at [672, 133] on span "😈" at bounding box center [678, 136] width 24 height 22
type textarea "Endelig kom du til riktig bruker babe😘 nå har jeg halv pris på alle videoer🌶️😈"
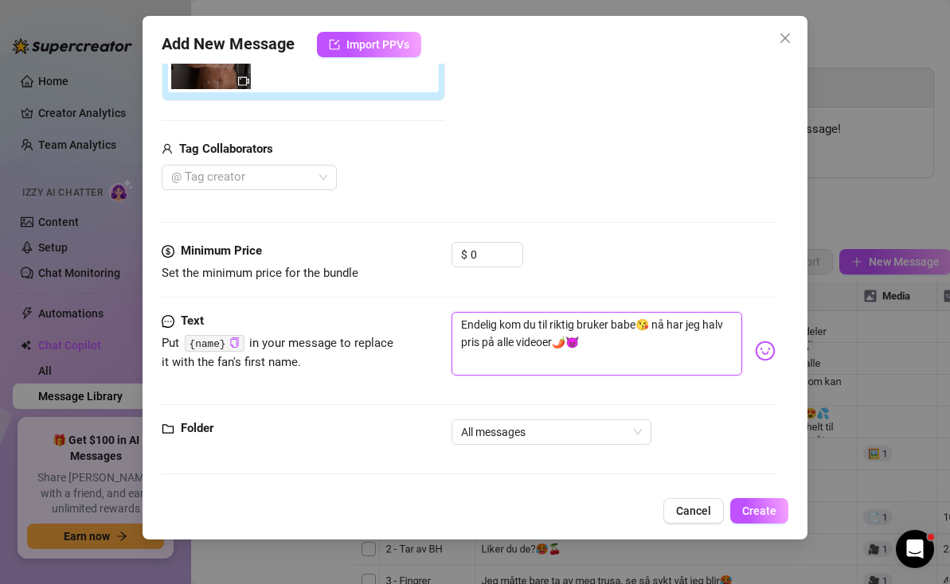
click at [570, 362] on textarea "Endelig kom du til riktig bruker babe😘 nå har jeg halv pris på alle videoer🌶️😈" at bounding box center [596, 344] width 291 height 64
click at [598, 342] on textarea "Endelig kom du til riktig bruker babe😘 nå har jeg halv pris på alle videoer🌶️😈" at bounding box center [596, 344] width 291 height 64
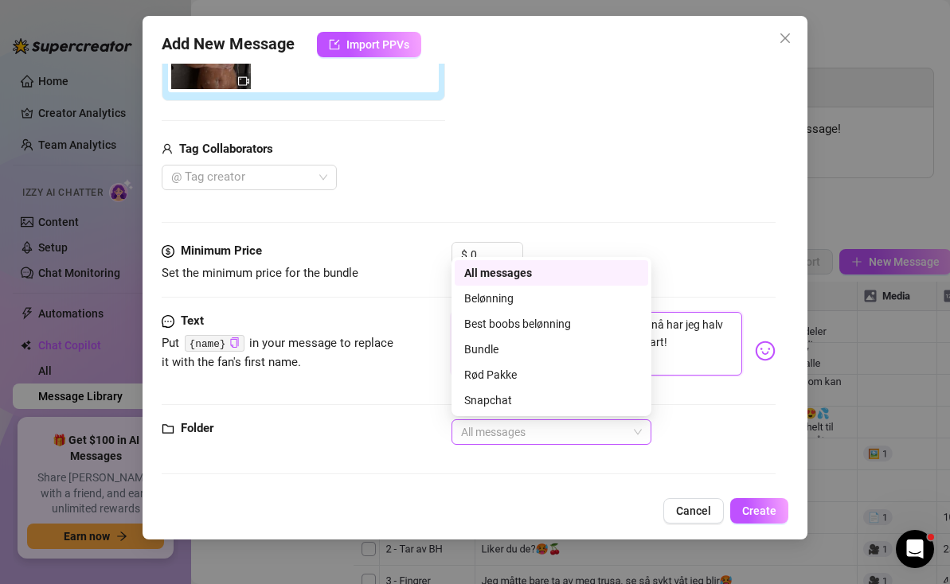
click at [576, 423] on span "All messages" at bounding box center [551, 432] width 181 height 24
click at [690, 387] on div "Endelig kom du til riktig bruker babe😘 nå har jeg halv pris på alle videoer🌶️😈 …" at bounding box center [613, 351] width 324 height 78
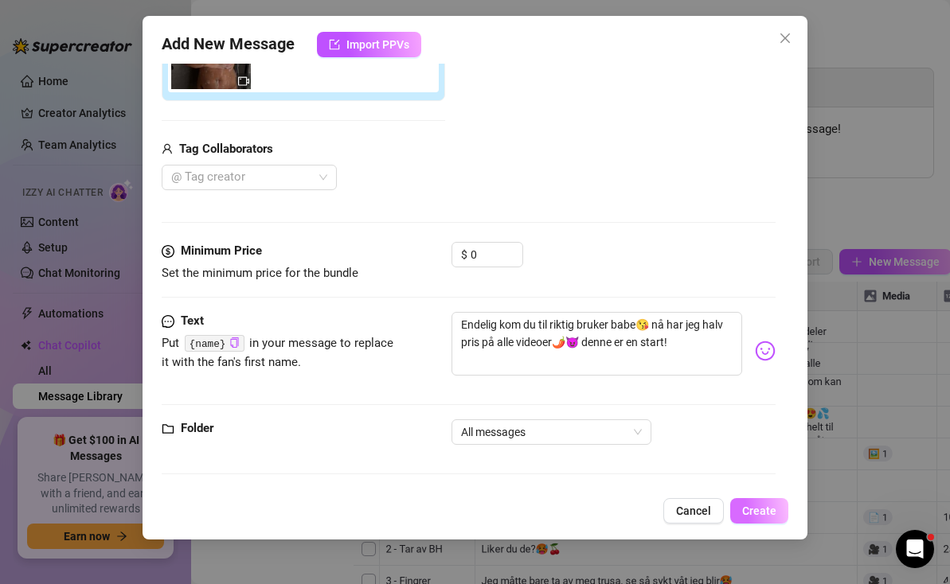
click at [758, 515] on span "Create" at bounding box center [759, 511] width 34 height 13
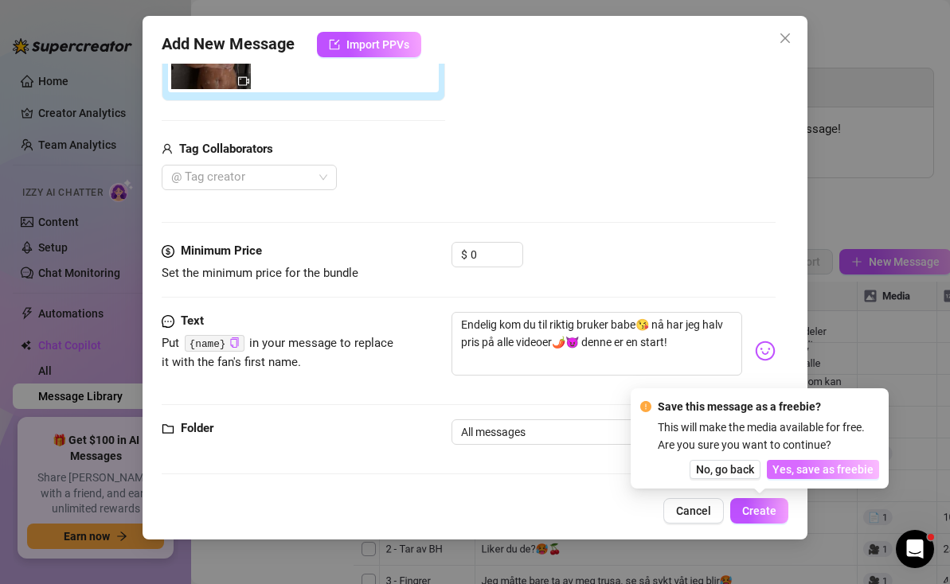
click at [796, 471] on span "Yes, save as freebie" at bounding box center [822, 469] width 101 height 13
